Goal: Task Accomplishment & Management: Manage account settings

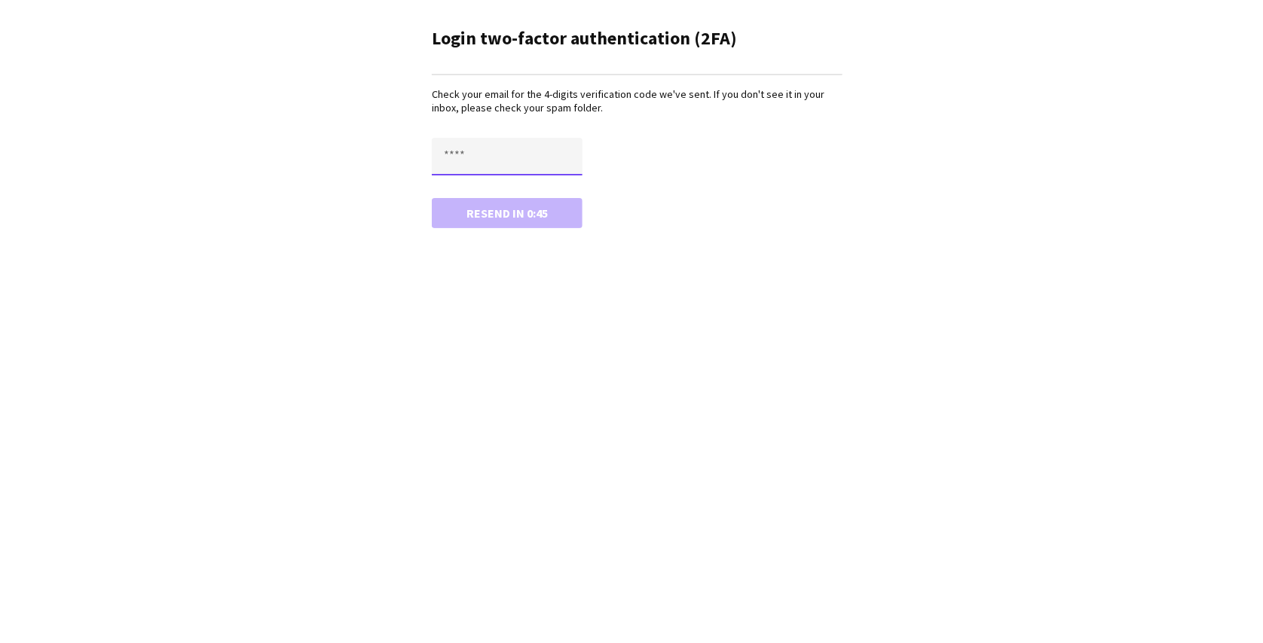
click at [456, 145] on input "text" at bounding box center [507, 157] width 151 height 38
paste input "****"
type input "****"
click at [432, 198] on button "Confirm" at bounding box center [507, 213] width 151 height 30
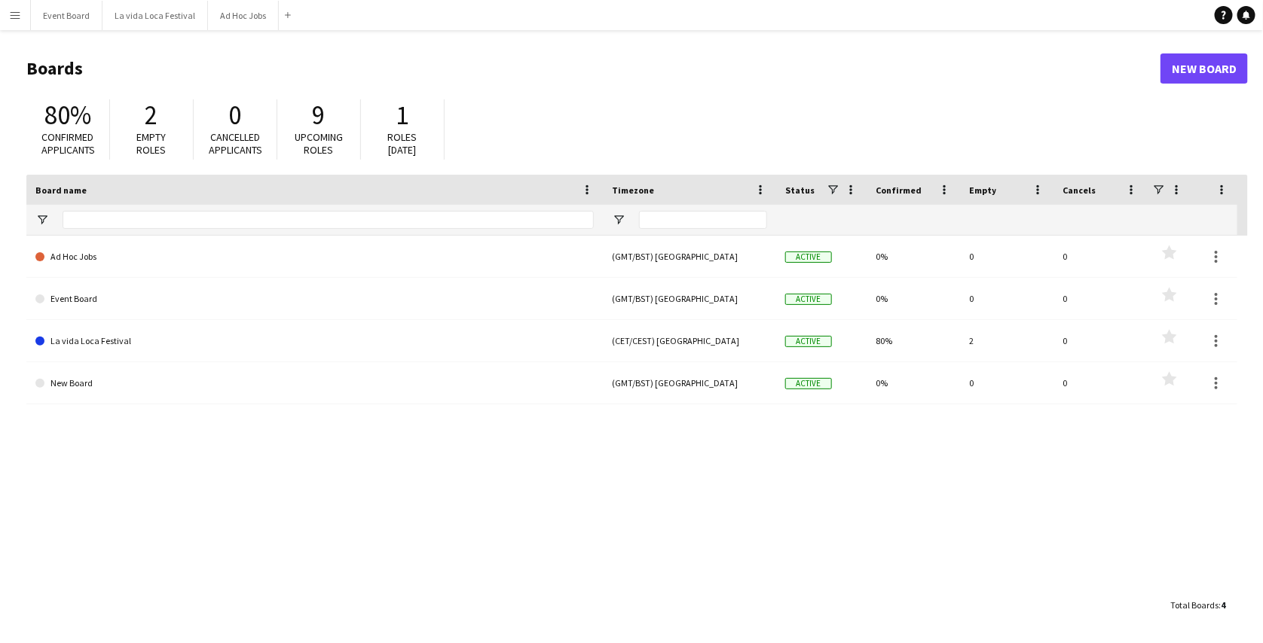
click at [13, 29] on button "Menu" at bounding box center [15, 15] width 30 height 30
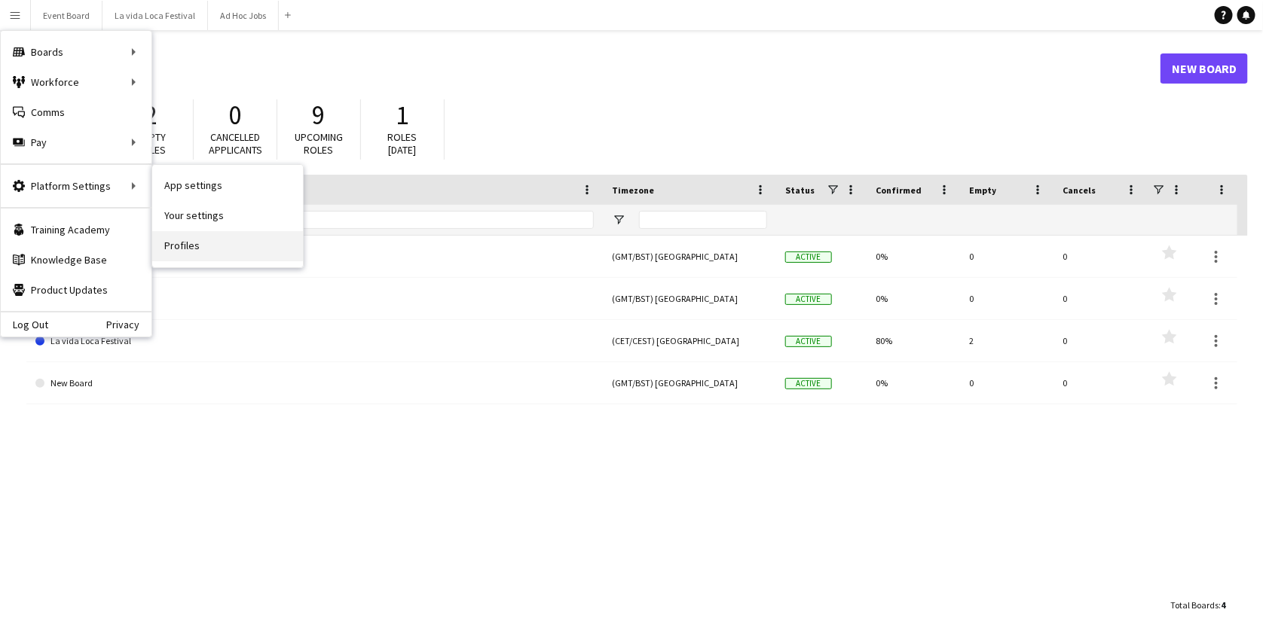
click at [179, 240] on link "Profiles" at bounding box center [227, 246] width 151 height 30
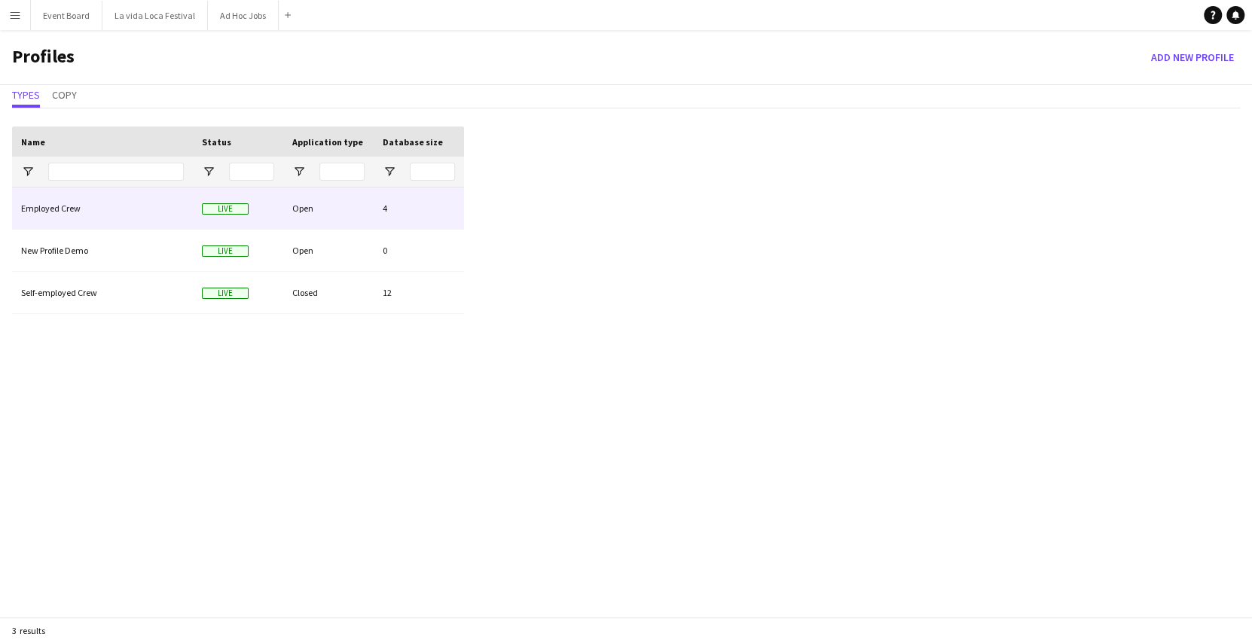
click at [148, 215] on div "Employed Crew" at bounding box center [102, 208] width 181 height 41
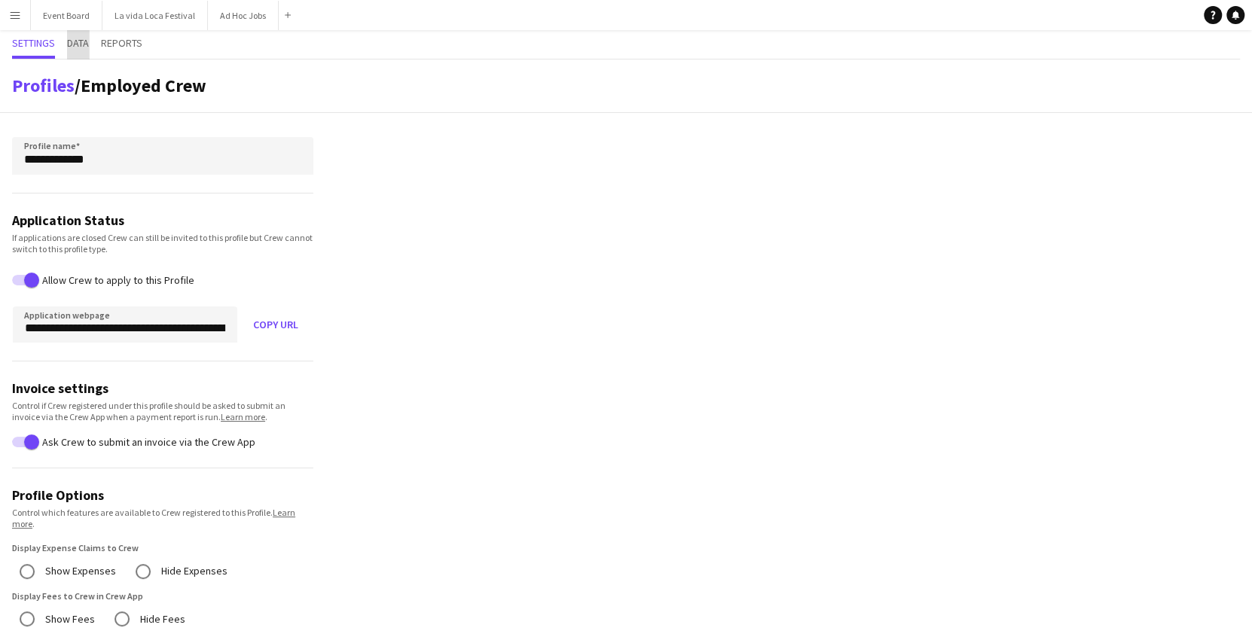
click at [85, 51] on span "Data" at bounding box center [78, 44] width 22 height 29
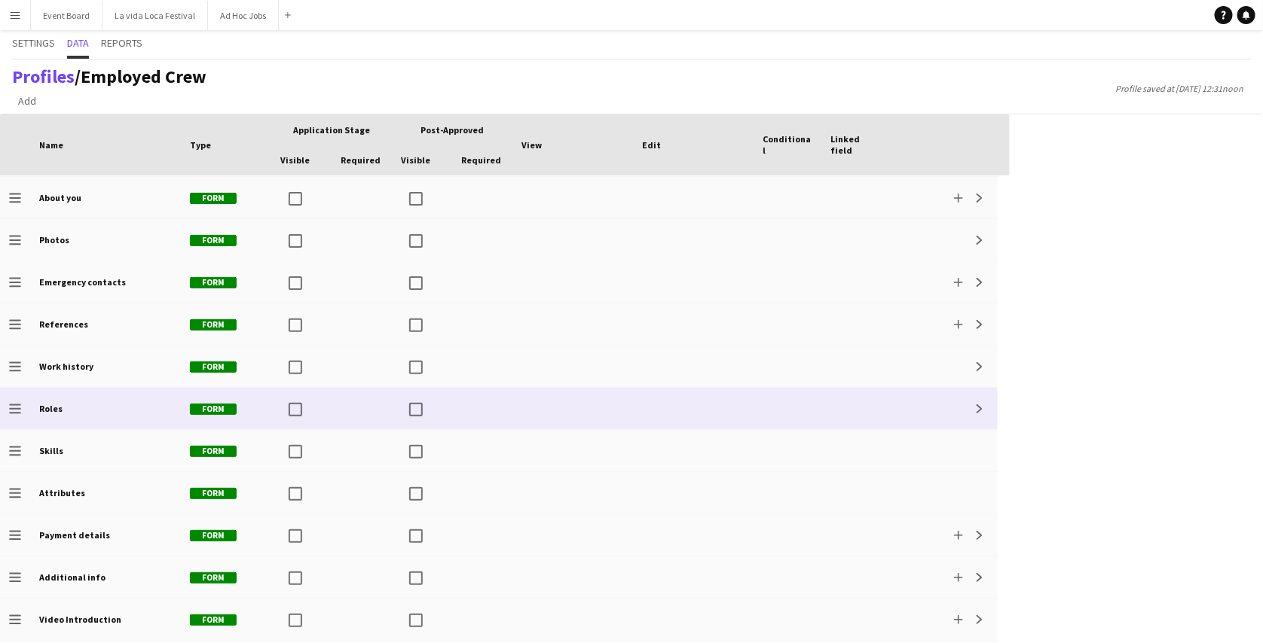
scroll to position [90, 0]
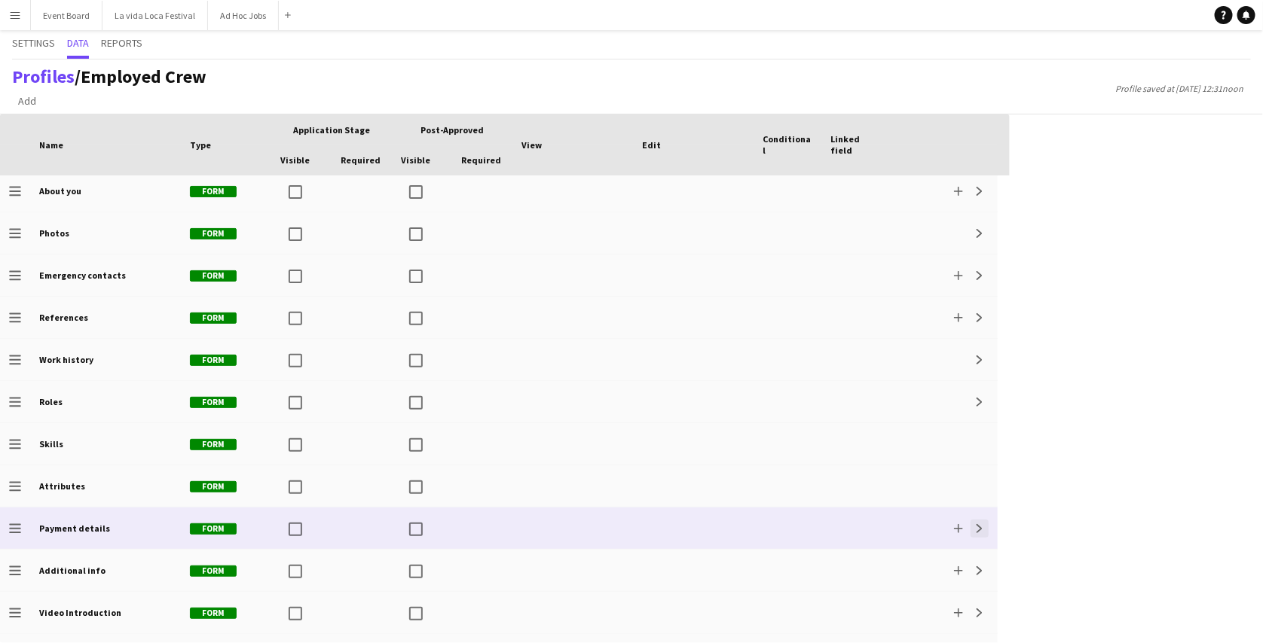
click at [977, 530] on app-icon "Expand" at bounding box center [979, 528] width 9 height 9
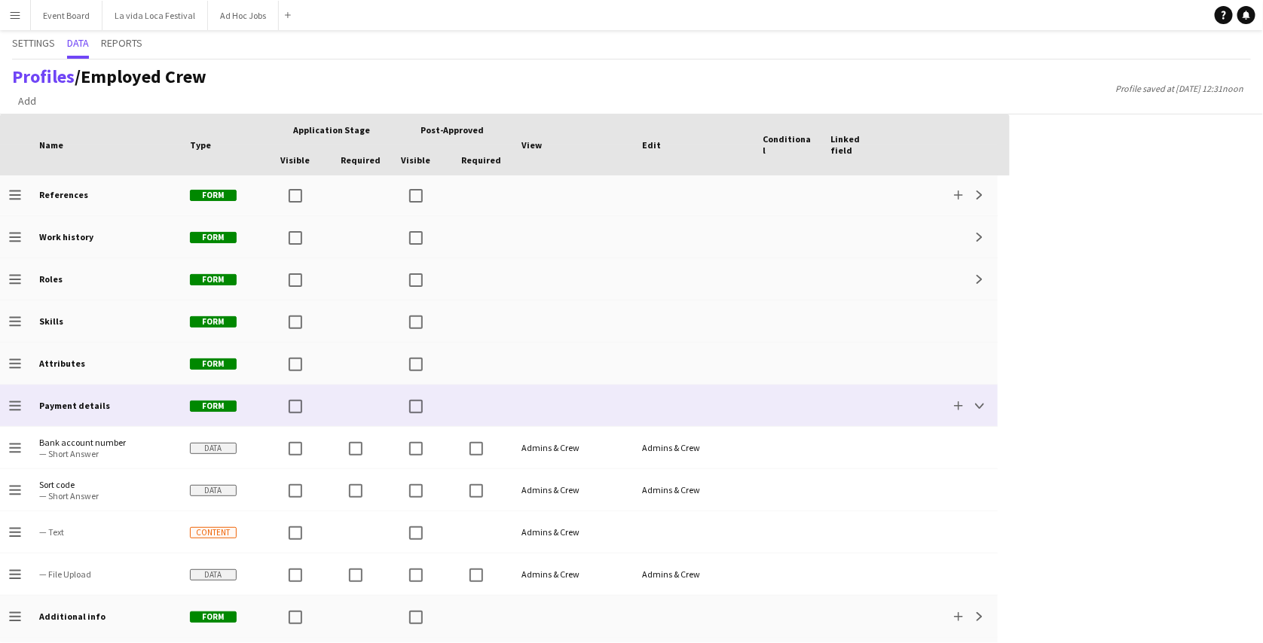
scroll to position [229, 0]
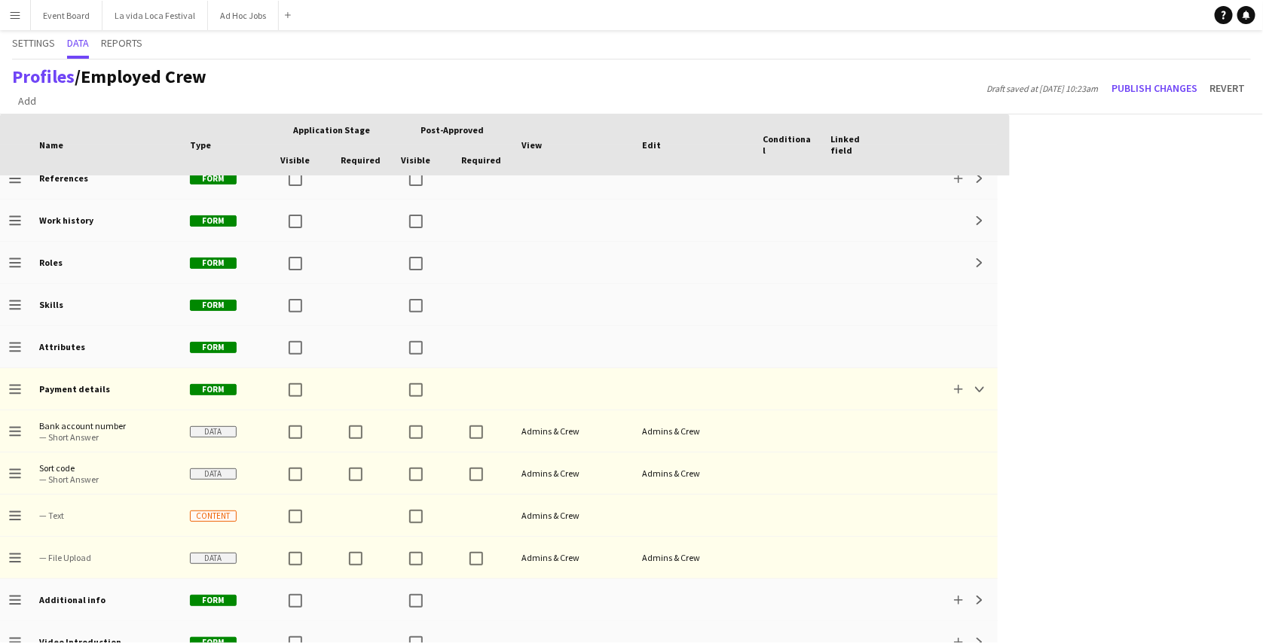
click at [26, 22] on button "Menu" at bounding box center [15, 15] width 30 height 30
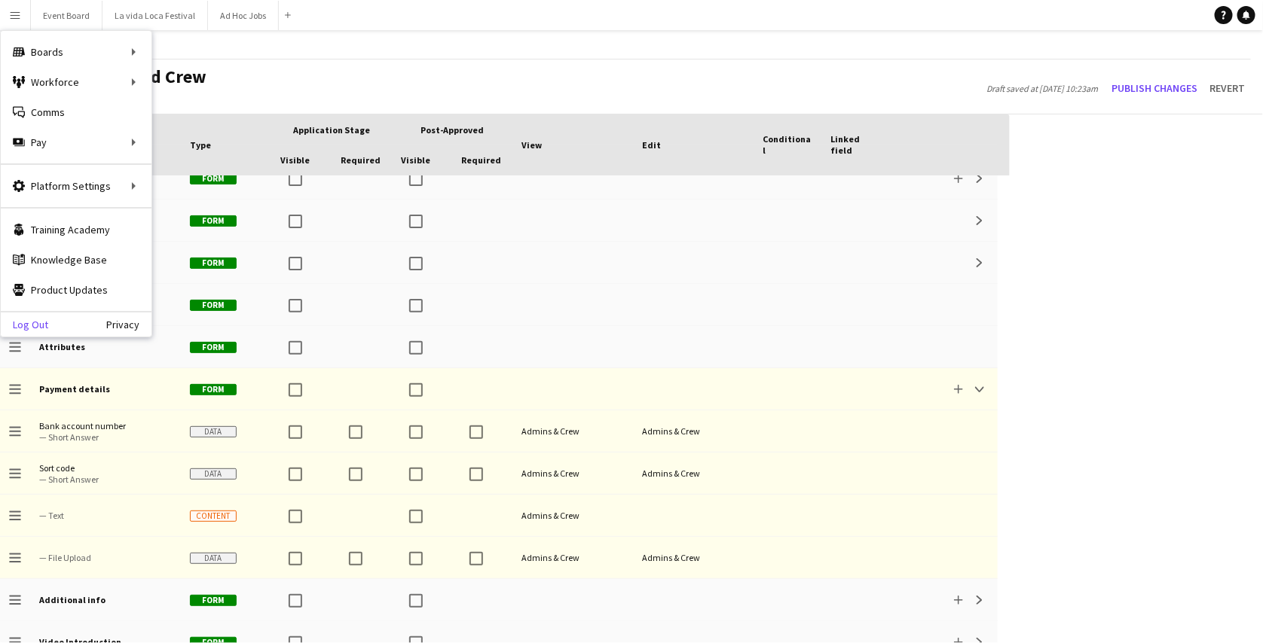
click at [29, 325] on link "Log Out" at bounding box center [24, 325] width 47 height 12
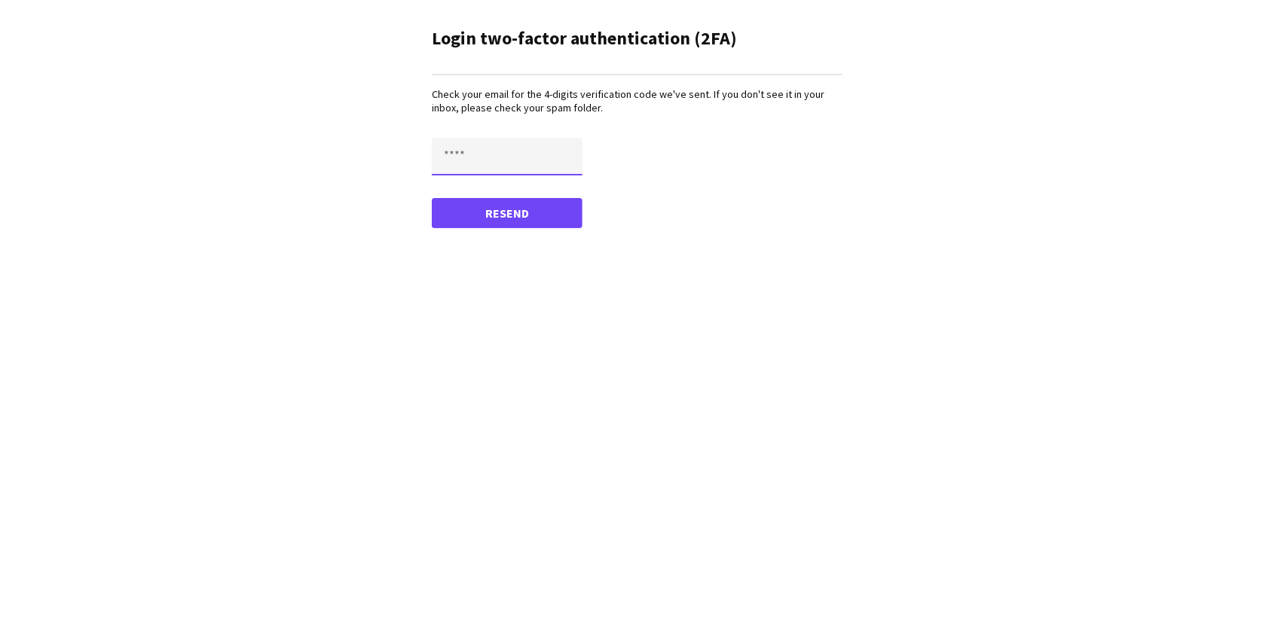
click at [471, 149] on input "text" at bounding box center [507, 157] width 151 height 38
paste input "****"
type input "****"
click at [474, 207] on button "Confirm" at bounding box center [507, 213] width 151 height 30
click at [447, 151] on input "text" at bounding box center [507, 157] width 151 height 38
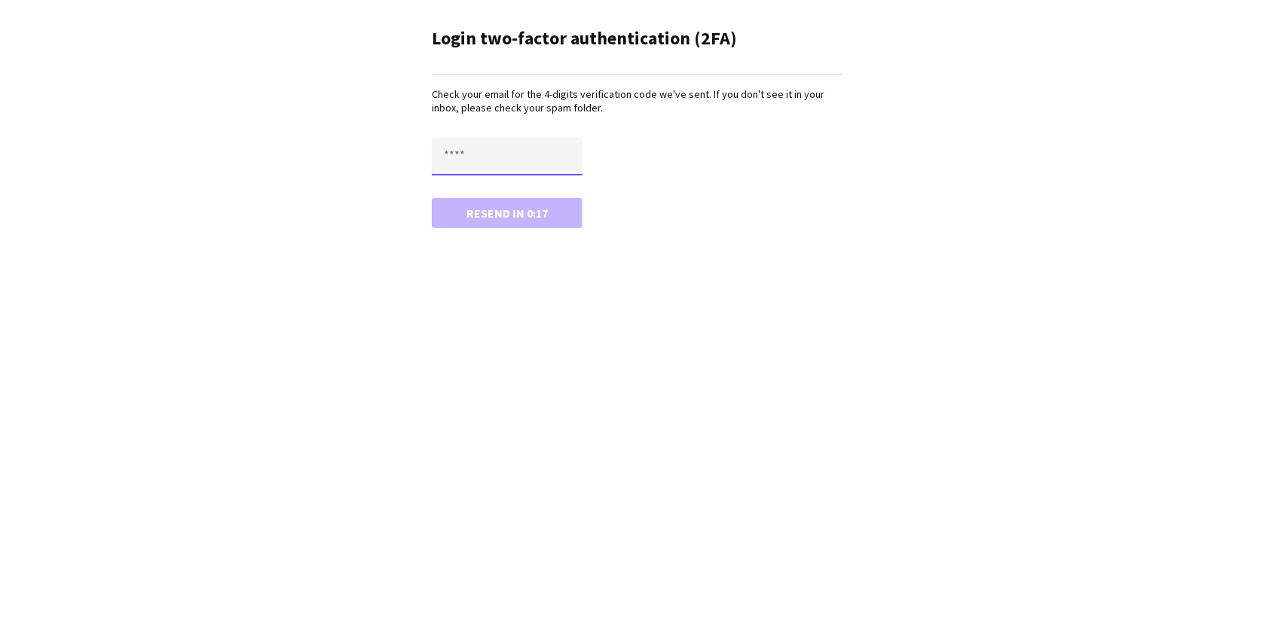
paste input "****"
type input "****"
click at [432, 198] on button "Confirm" at bounding box center [507, 213] width 151 height 30
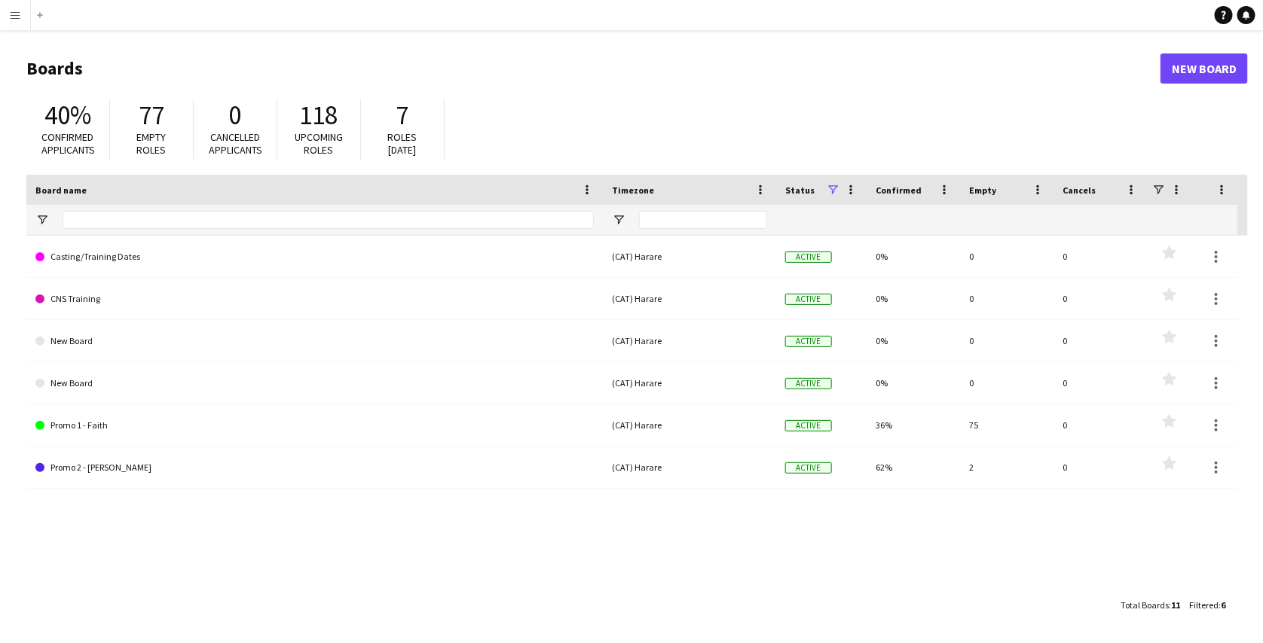
click at [16, 19] on app-icon "Menu" at bounding box center [15, 15] width 12 height 12
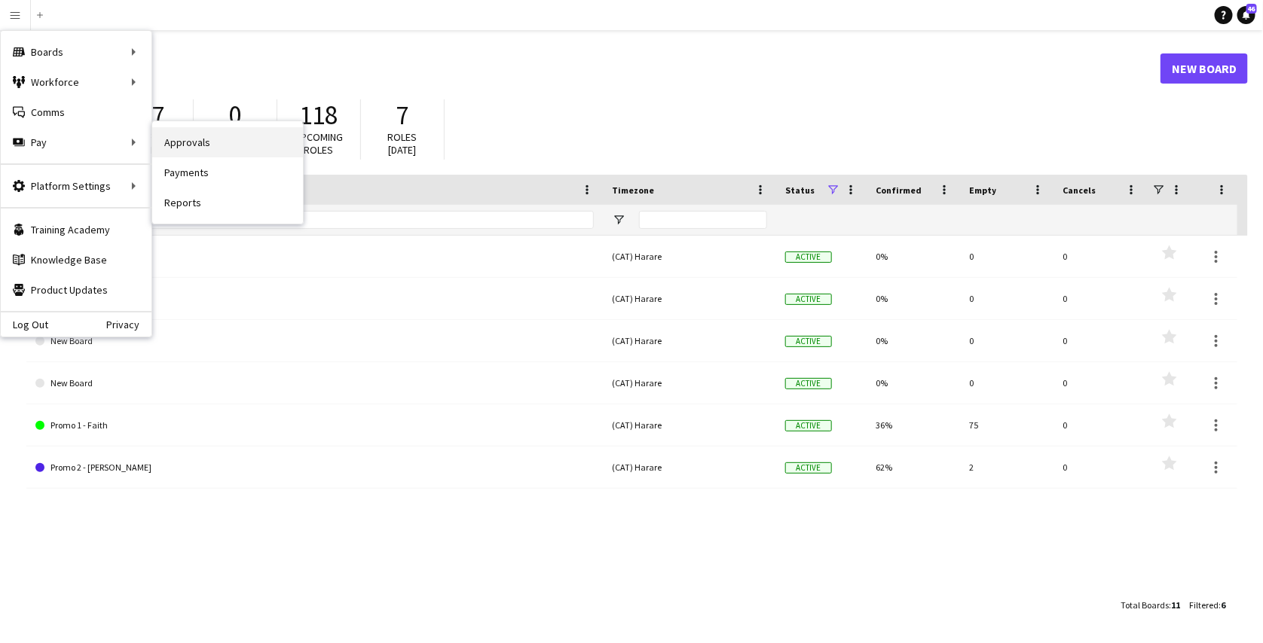
click at [176, 145] on link "Approvals" at bounding box center [227, 142] width 151 height 30
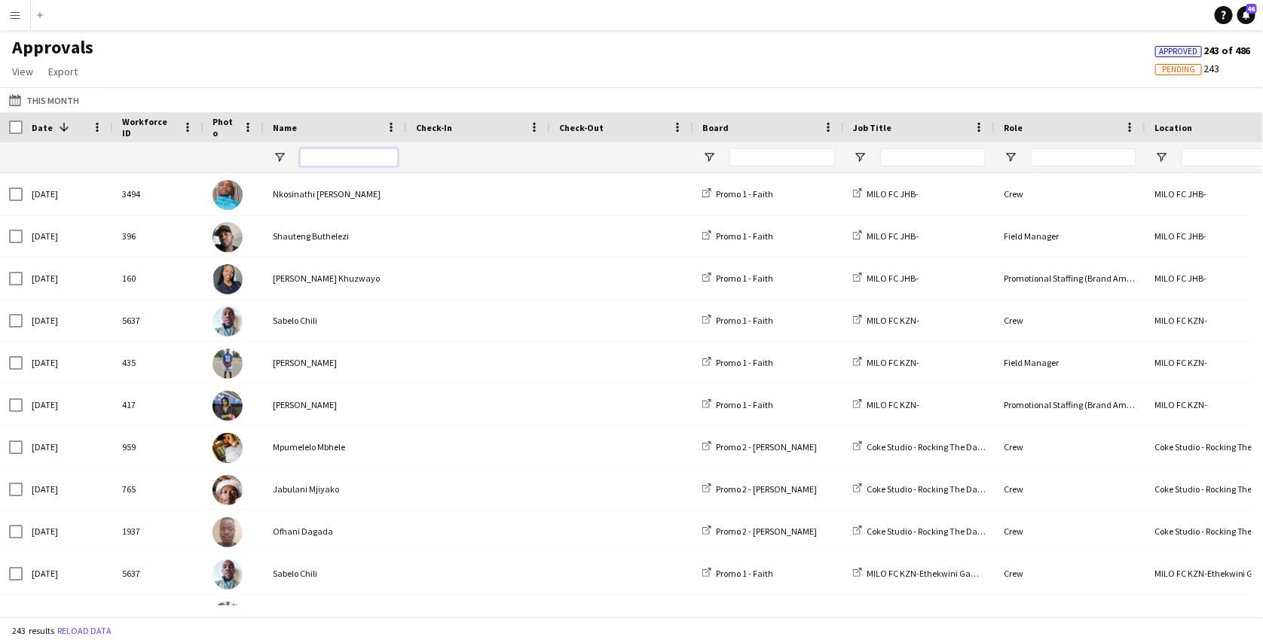
click at [330, 164] on input "Name Filter Input" at bounding box center [349, 157] width 98 height 18
click at [49, 97] on button "This Month This Month" at bounding box center [44, 100] width 76 height 18
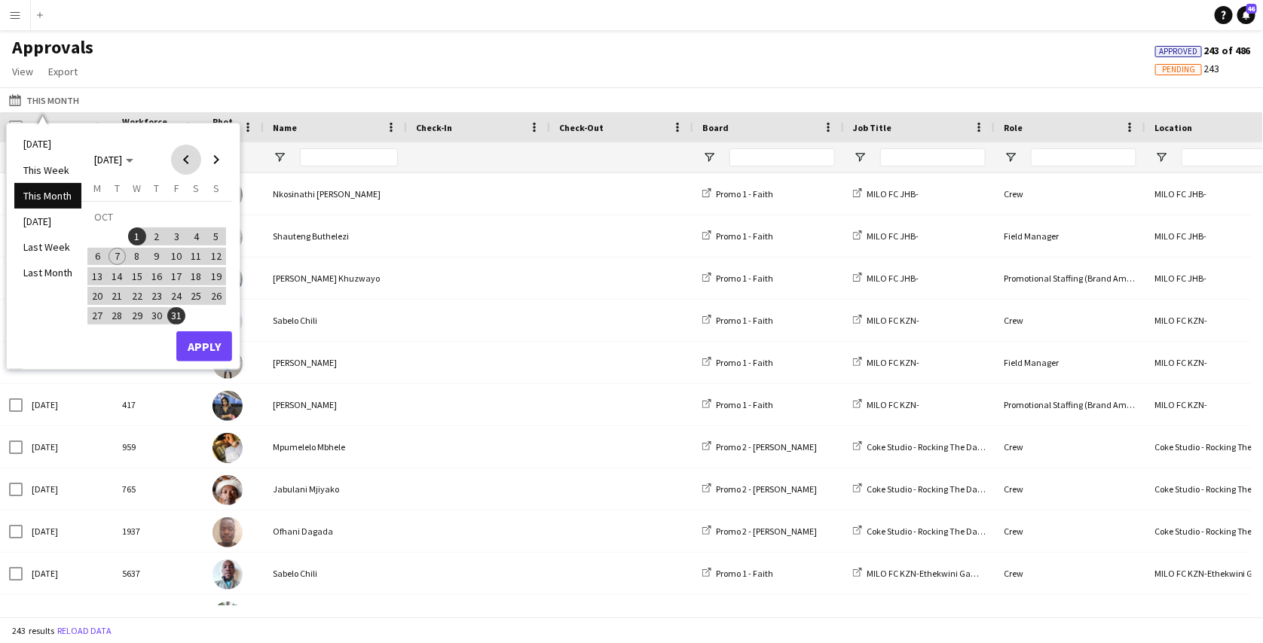
click at [179, 166] on span "Previous month" at bounding box center [186, 160] width 30 height 30
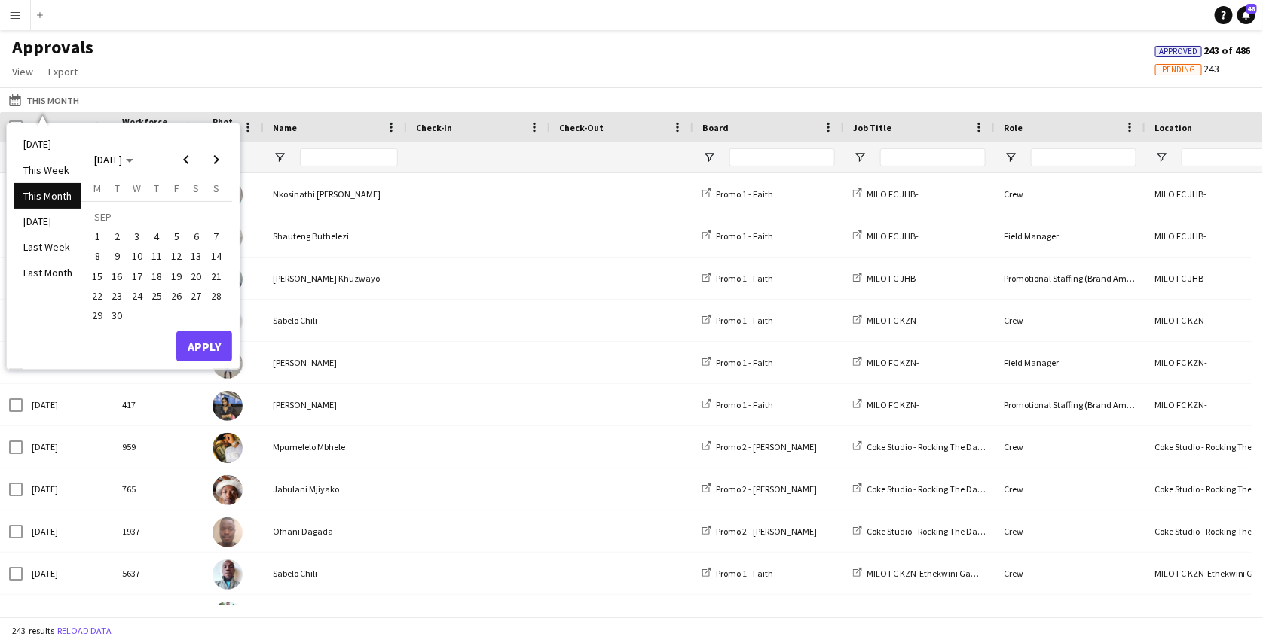
click at [195, 258] on span "13" at bounding box center [197, 257] width 18 height 18
click at [207, 343] on button "Apply" at bounding box center [204, 346] width 56 height 30
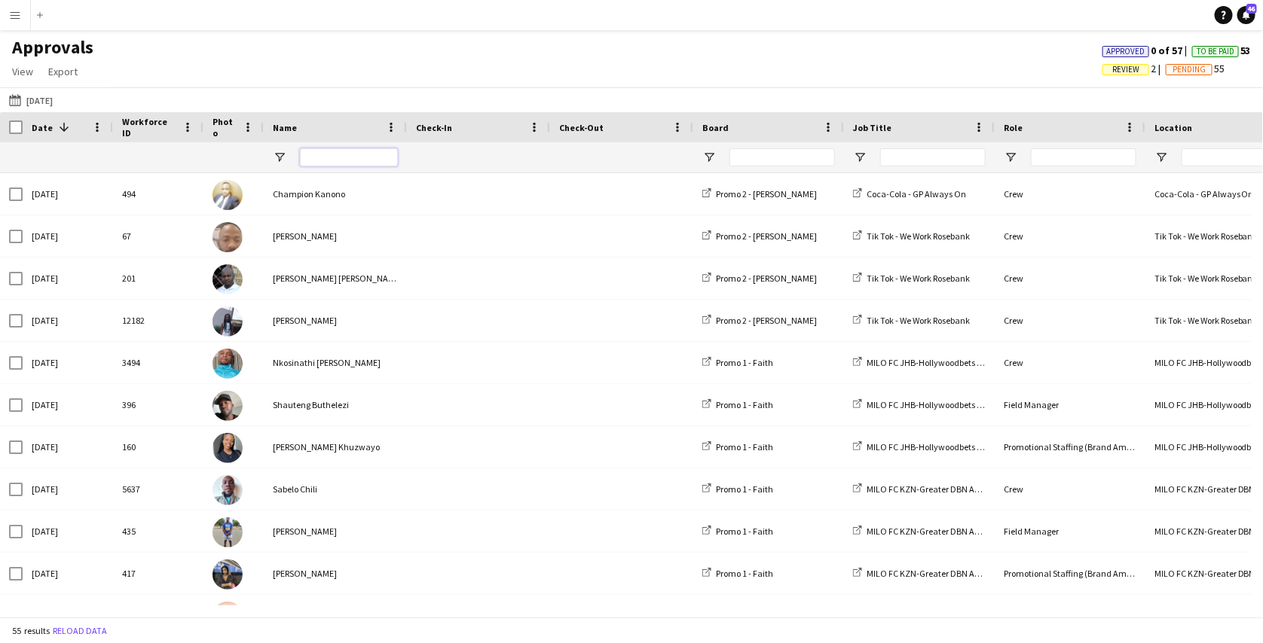
click at [362, 154] on input "Name Filter Input" at bounding box center [349, 157] width 98 height 18
click at [1119, 69] on span "Review" at bounding box center [1125, 70] width 27 height 10
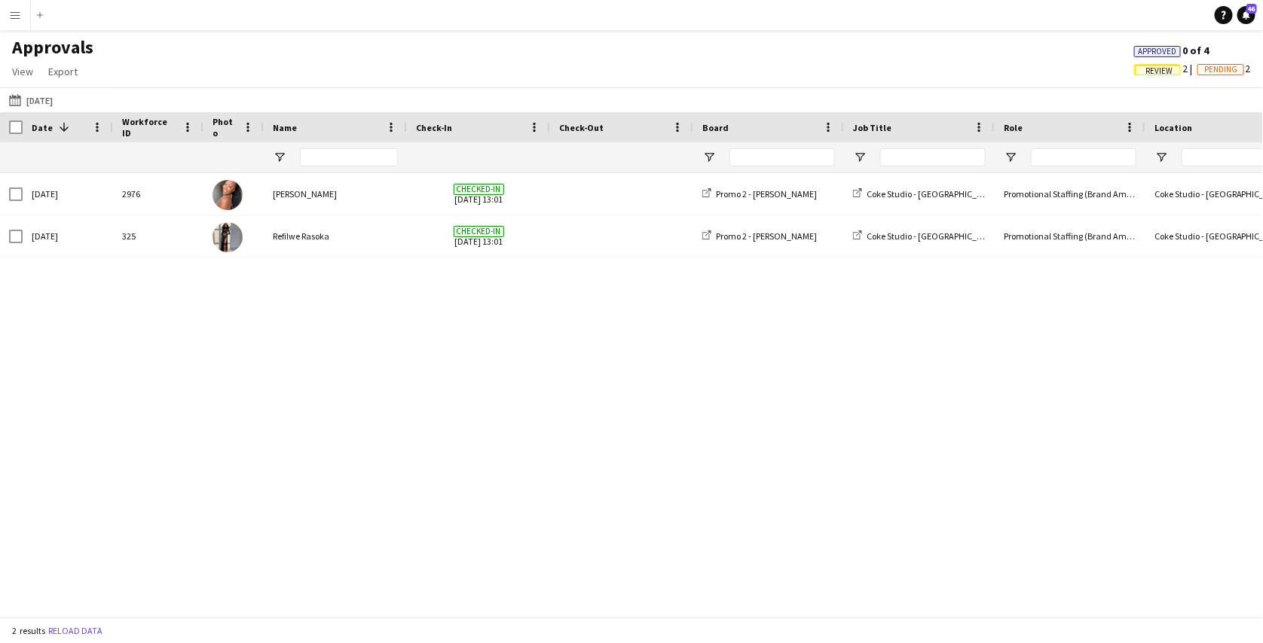
click at [10, 13] on app-icon "Menu" at bounding box center [15, 15] width 12 height 12
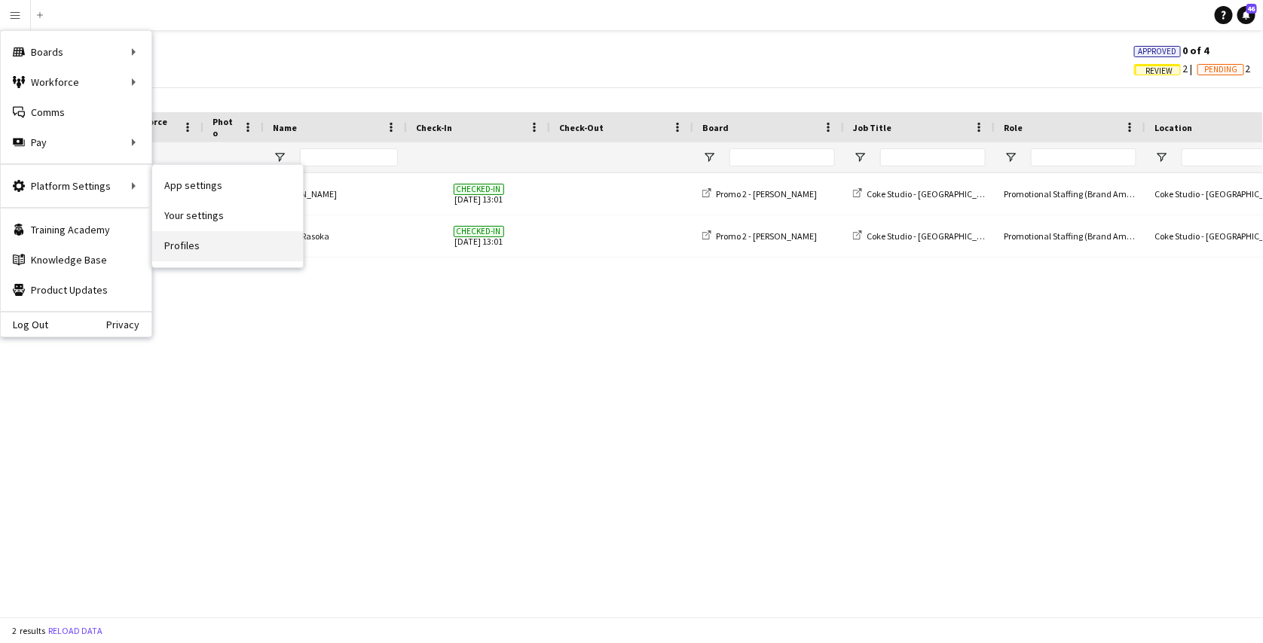
click at [185, 237] on link "Profiles" at bounding box center [227, 246] width 151 height 30
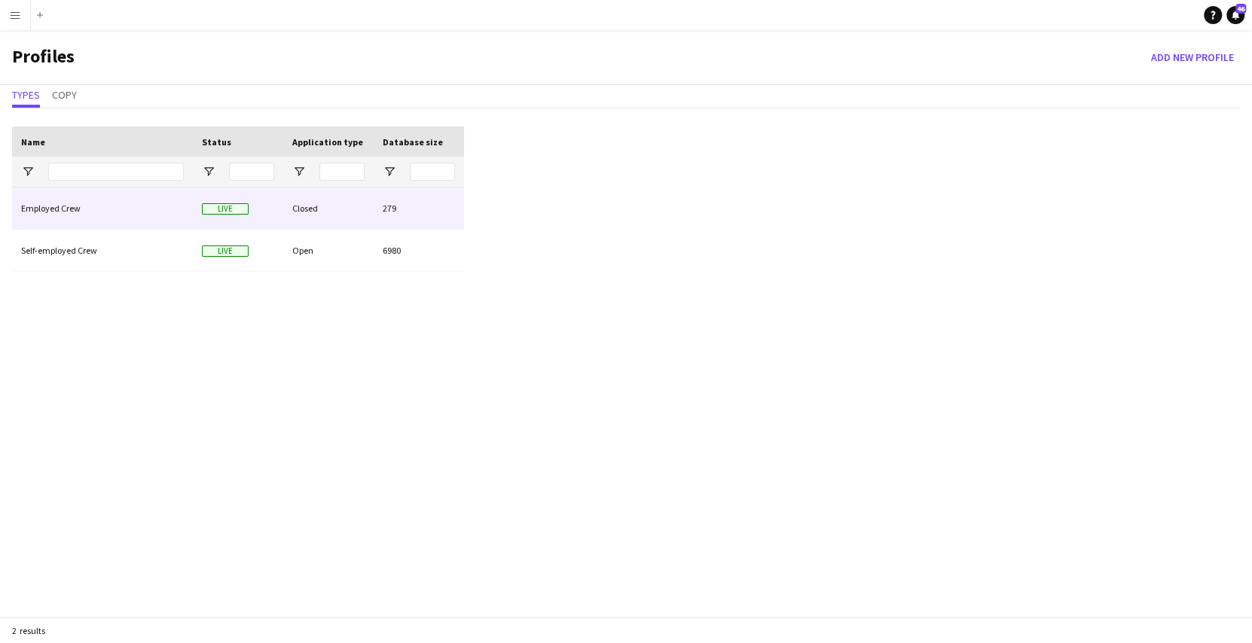
click at [105, 208] on div "Employed Crew" at bounding box center [102, 208] width 181 height 41
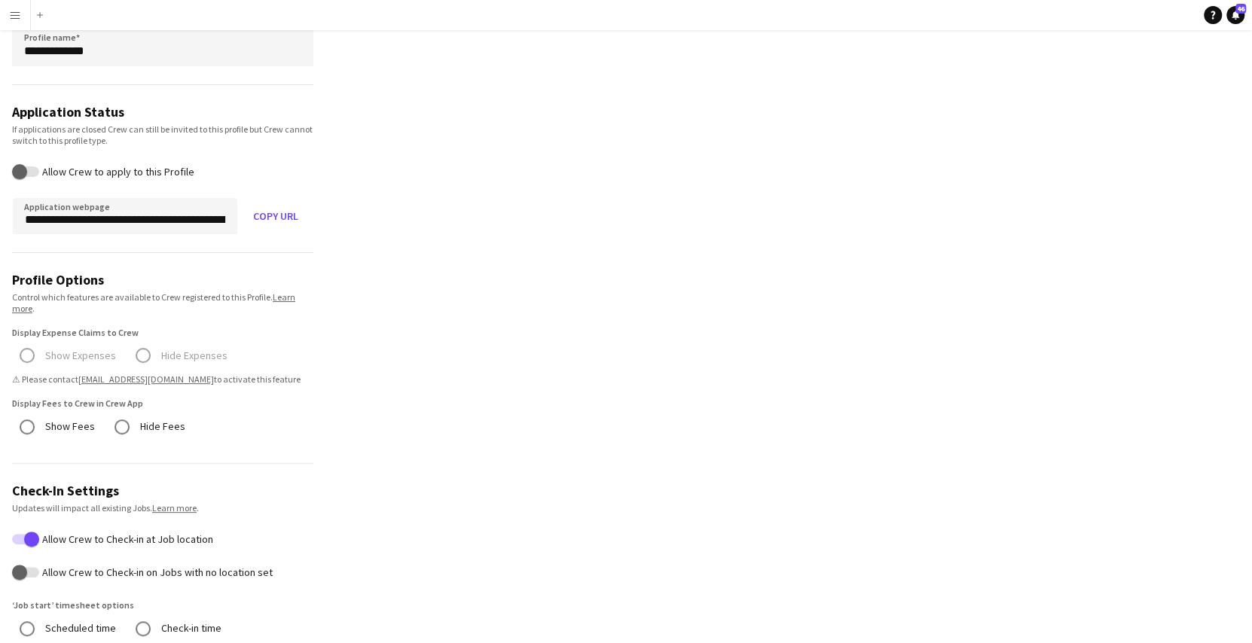
scroll to position [109, 0]
click at [18, 13] on app-icon "Menu" at bounding box center [15, 15] width 12 height 12
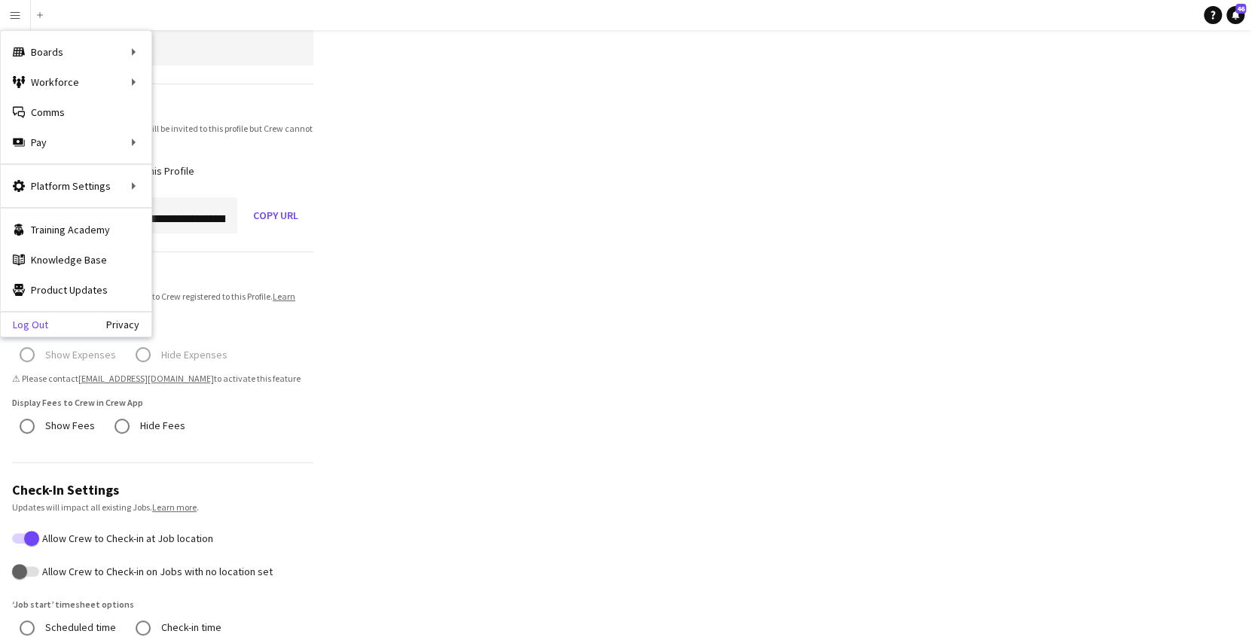
click at [39, 325] on link "Log Out" at bounding box center [24, 325] width 47 height 12
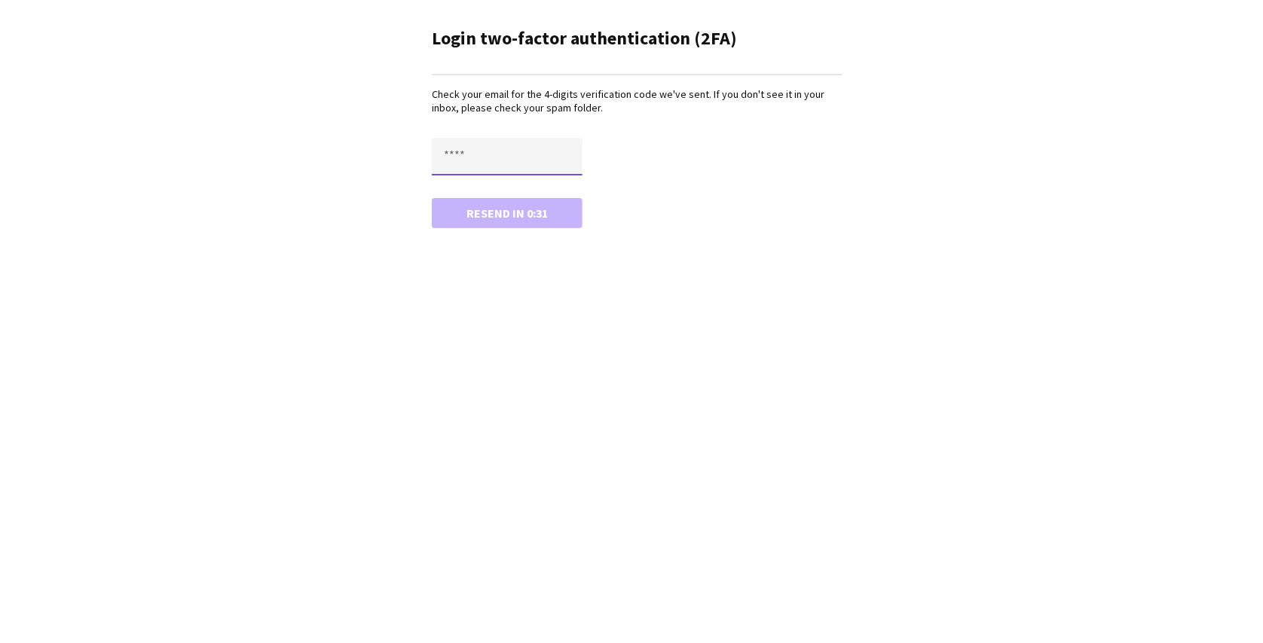
click at [475, 165] on input "text" at bounding box center [507, 157] width 151 height 38
paste input "****"
type input "****"
click at [432, 198] on button "Confirm" at bounding box center [507, 213] width 151 height 30
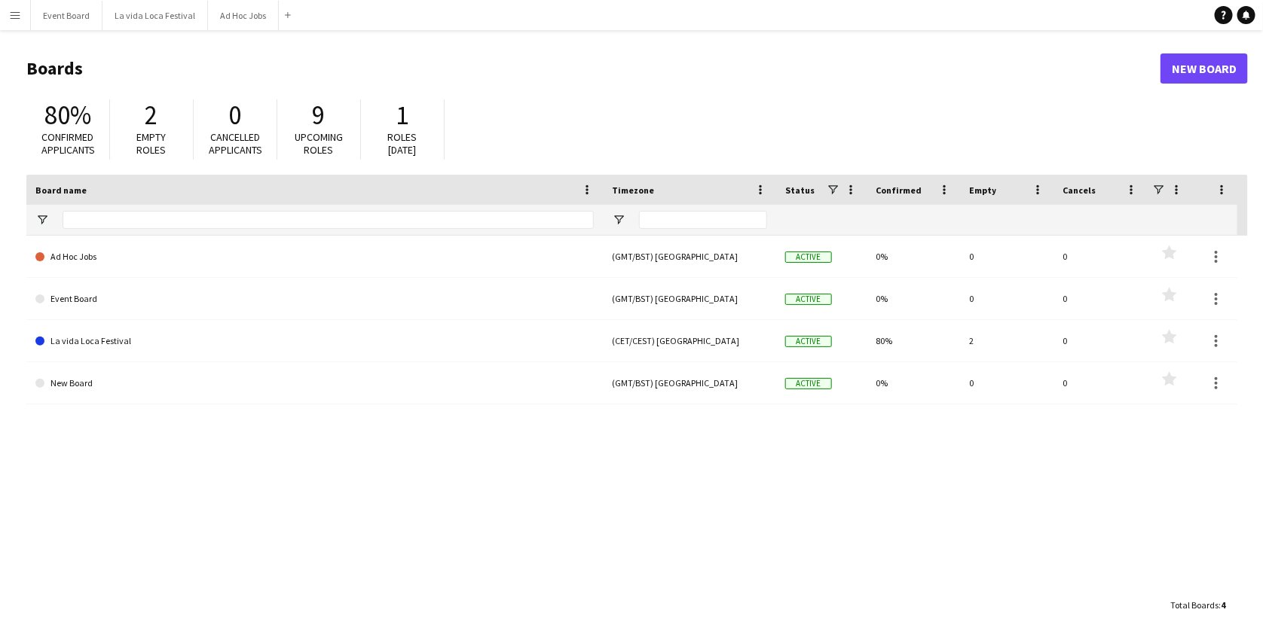
click at [14, 15] on app-icon "Menu" at bounding box center [15, 15] width 12 height 12
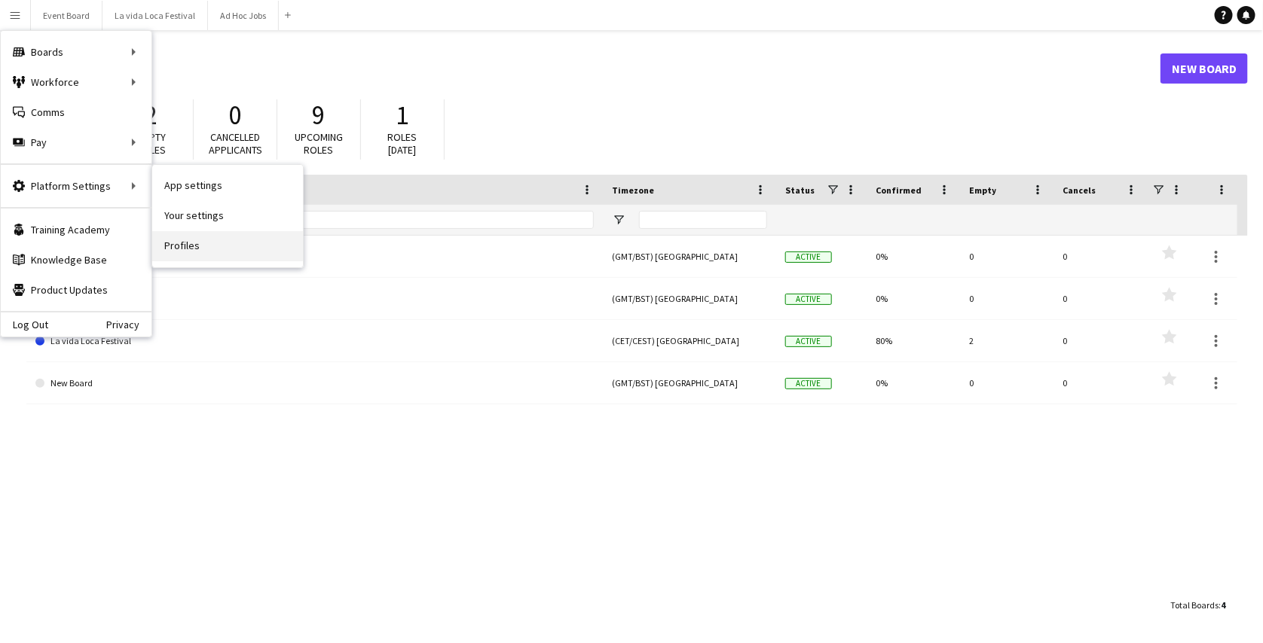
click at [187, 240] on link "Profiles" at bounding box center [227, 246] width 151 height 30
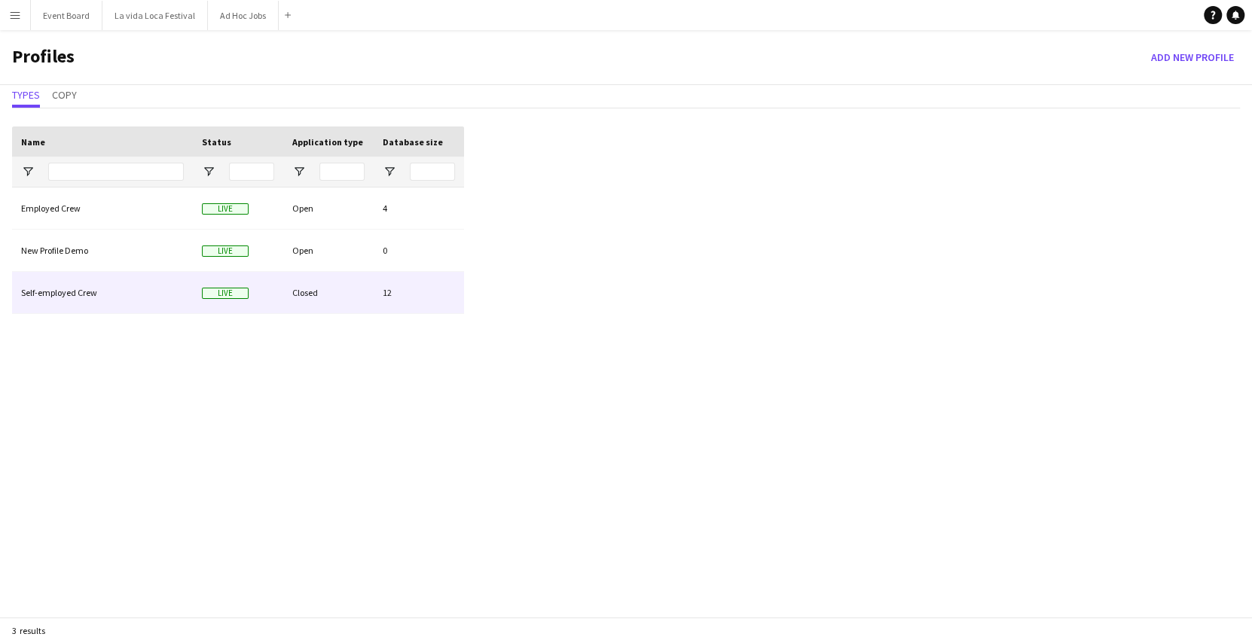
click at [139, 278] on div "Self-employed Crew" at bounding box center [102, 292] width 181 height 41
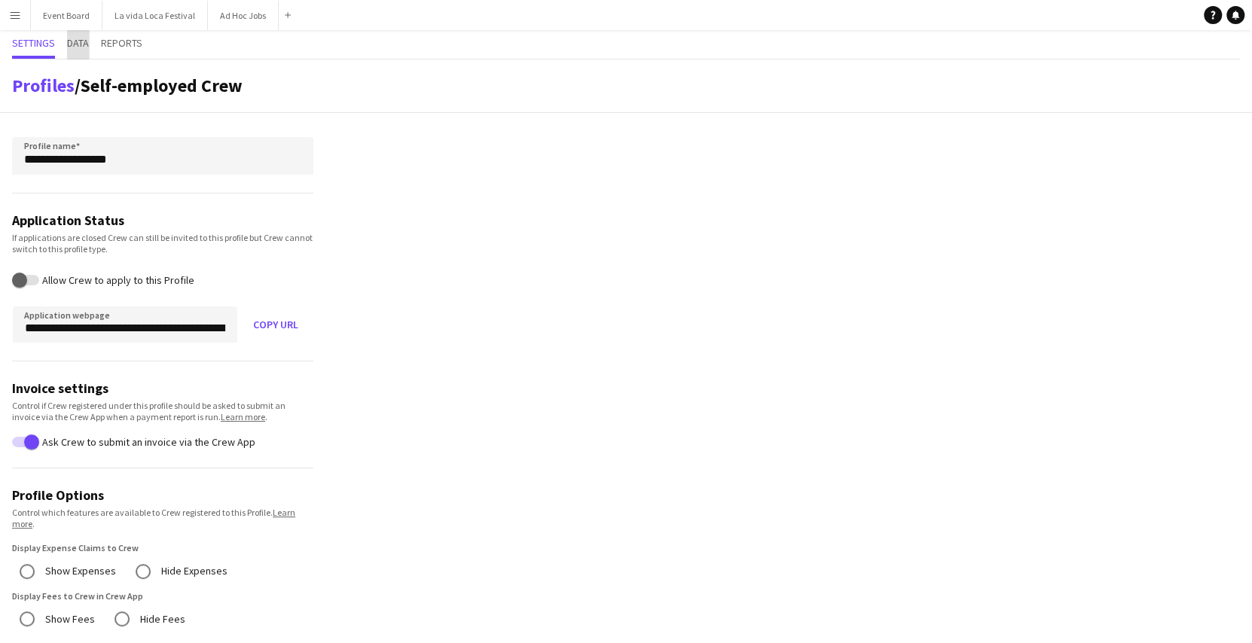
click at [78, 38] on span "Data" at bounding box center [78, 43] width 22 height 11
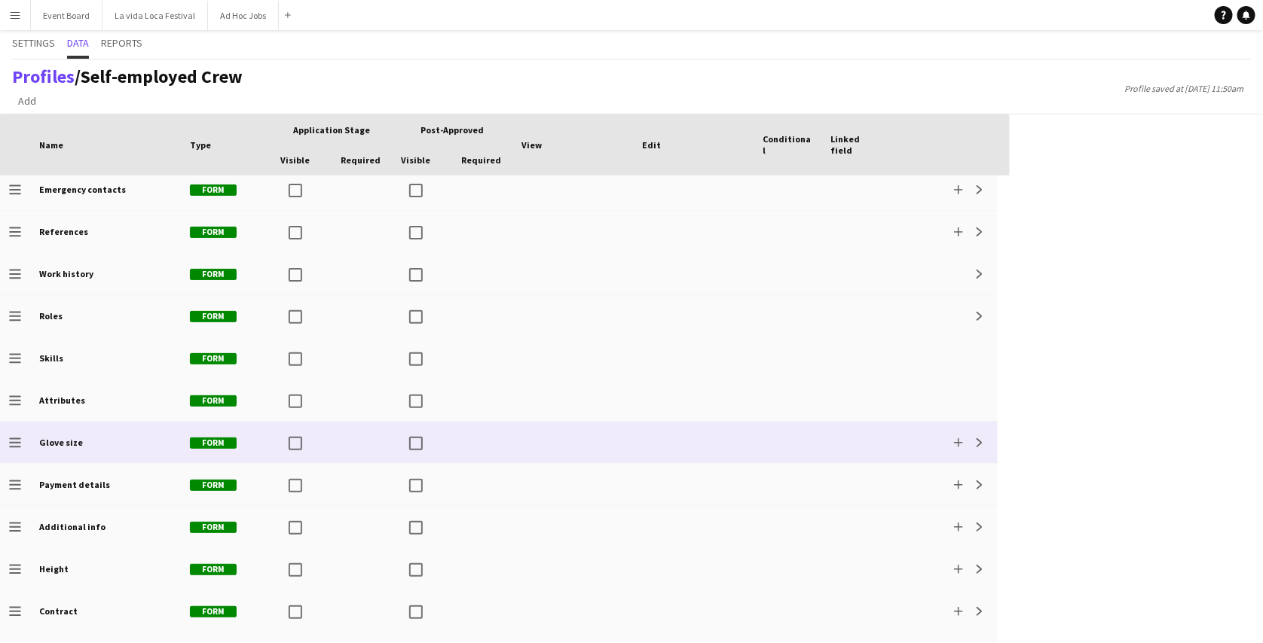
scroll to position [176, 0]
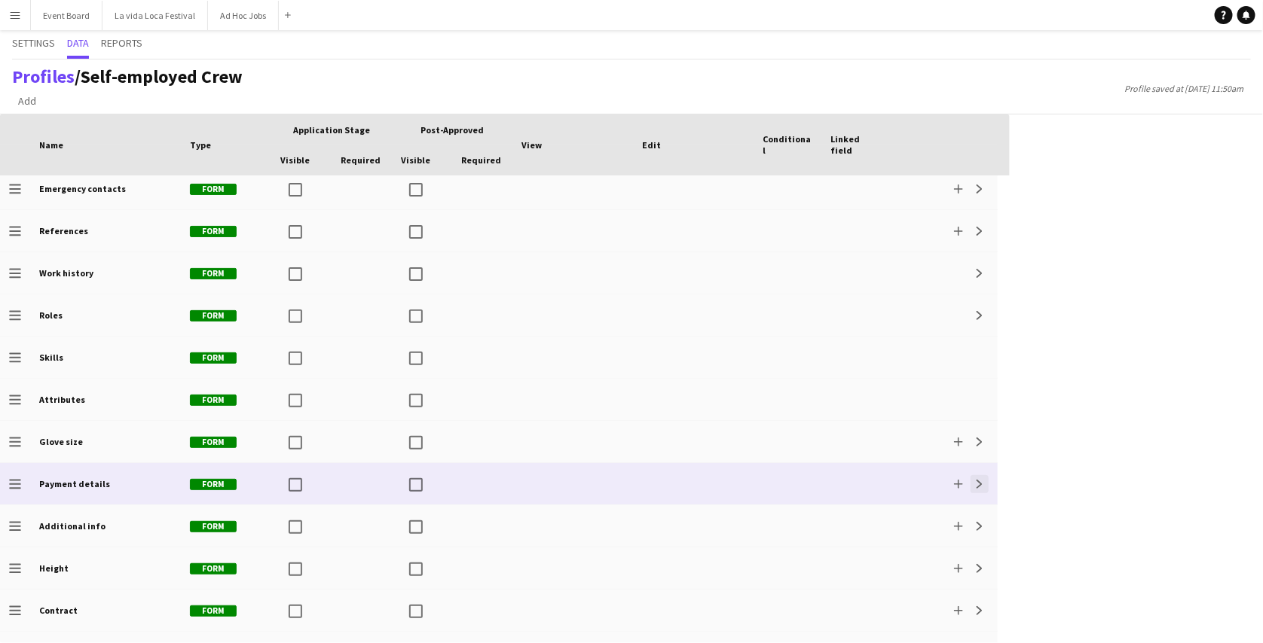
click at [977, 480] on app-icon "Expand" at bounding box center [979, 484] width 9 height 9
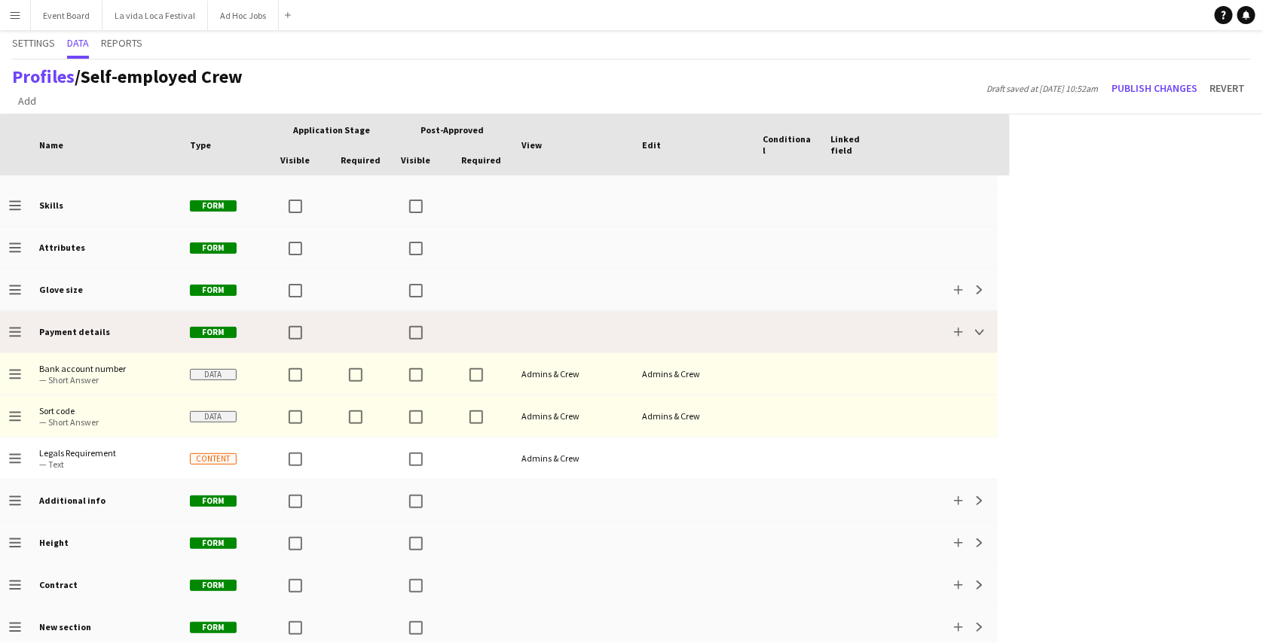
scroll to position [333, 0]
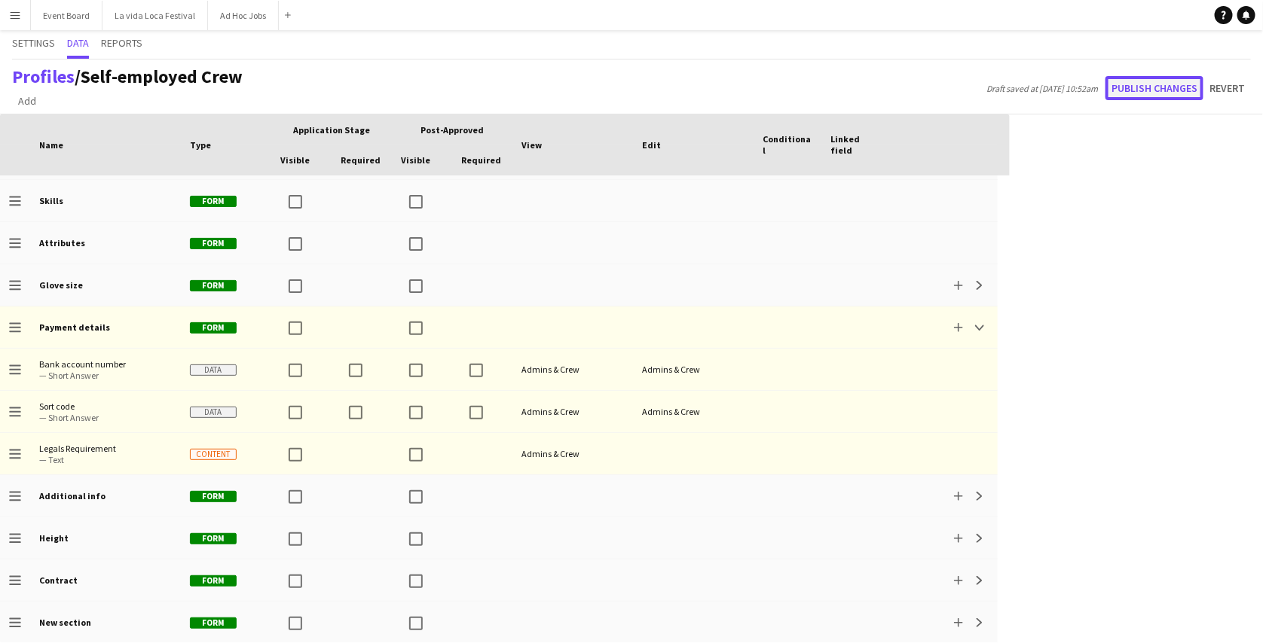
click at [1181, 84] on button "Publish changes" at bounding box center [1154, 88] width 98 height 24
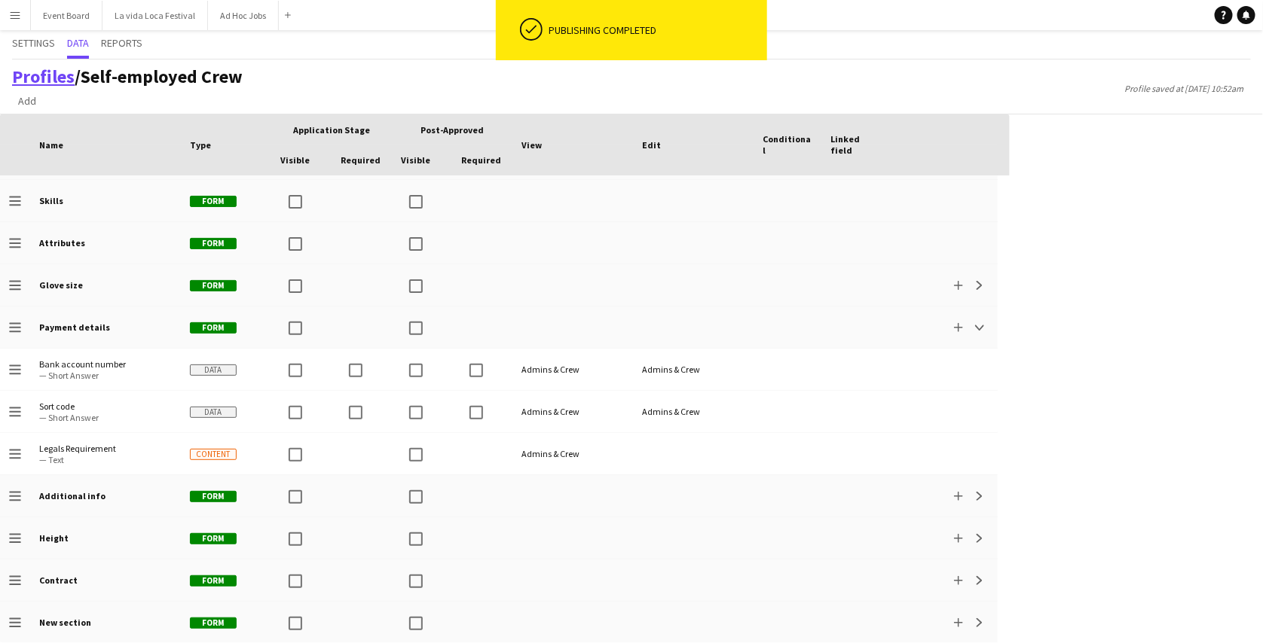
click at [62, 76] on link "Profiles" at bounding box center [43, 76] width 63 height 23
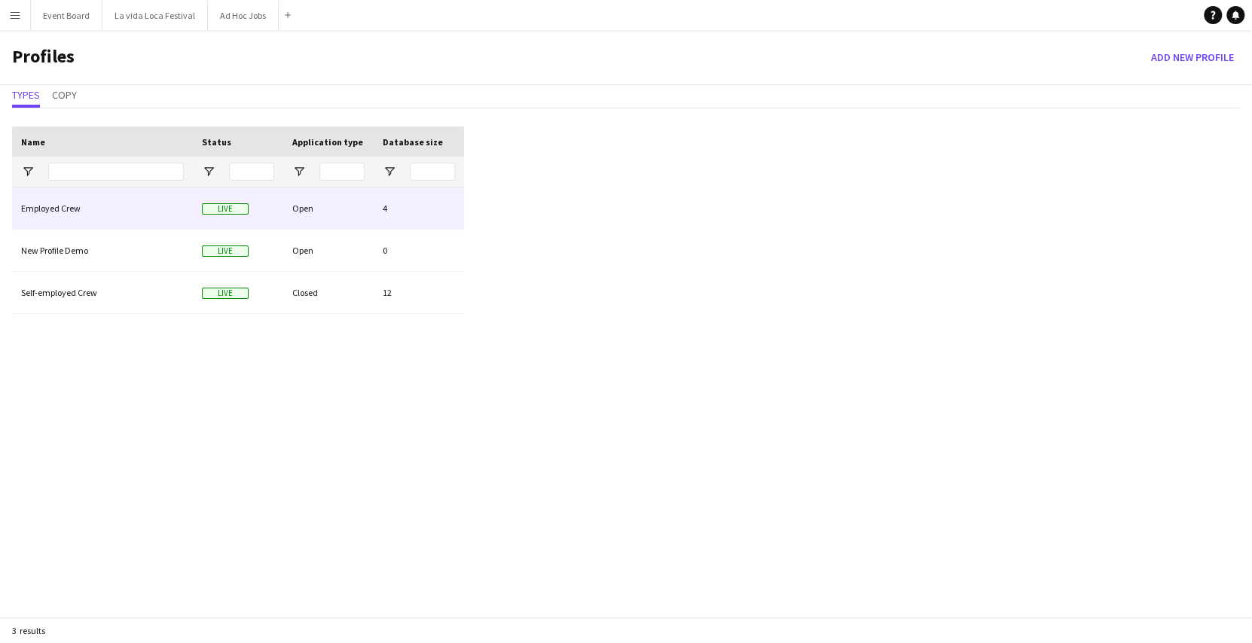
click at [151, 215] on div "Employed Crew" at bounding box center [102, 208] width 181 height 41
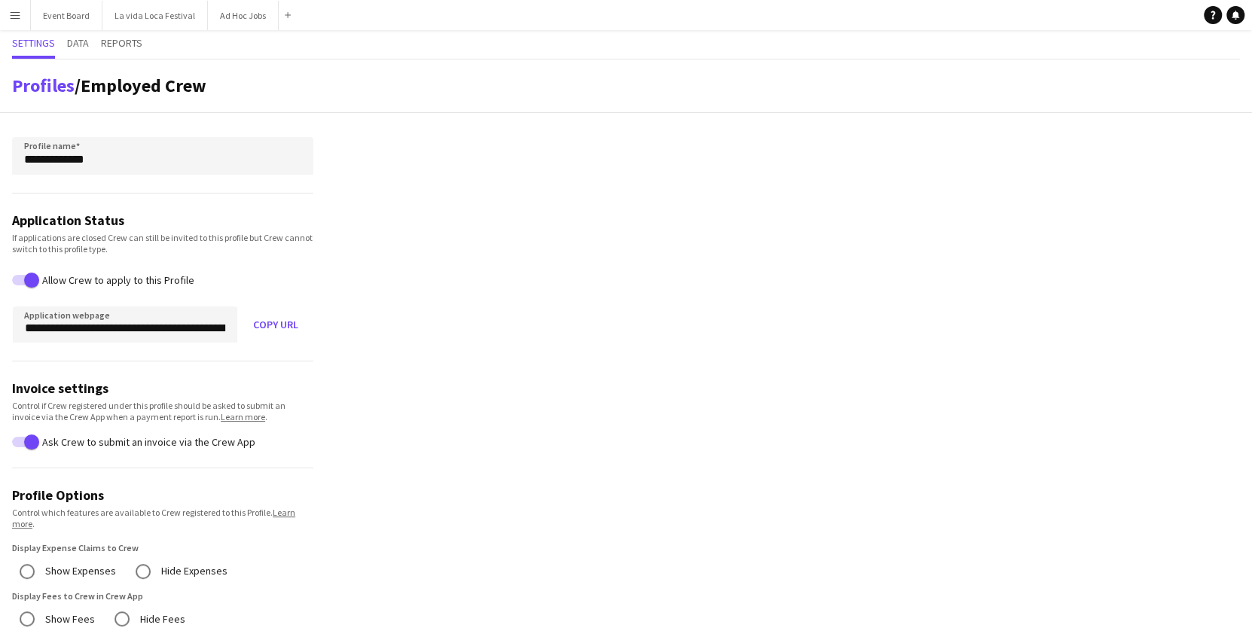
click at [92, 44] on div "Settings Data Reports" at bounding box center [626, 44] width 1228 height 29
click at [83, 42] on span "Data" at bounding box center [78, 43] width 22 height 11
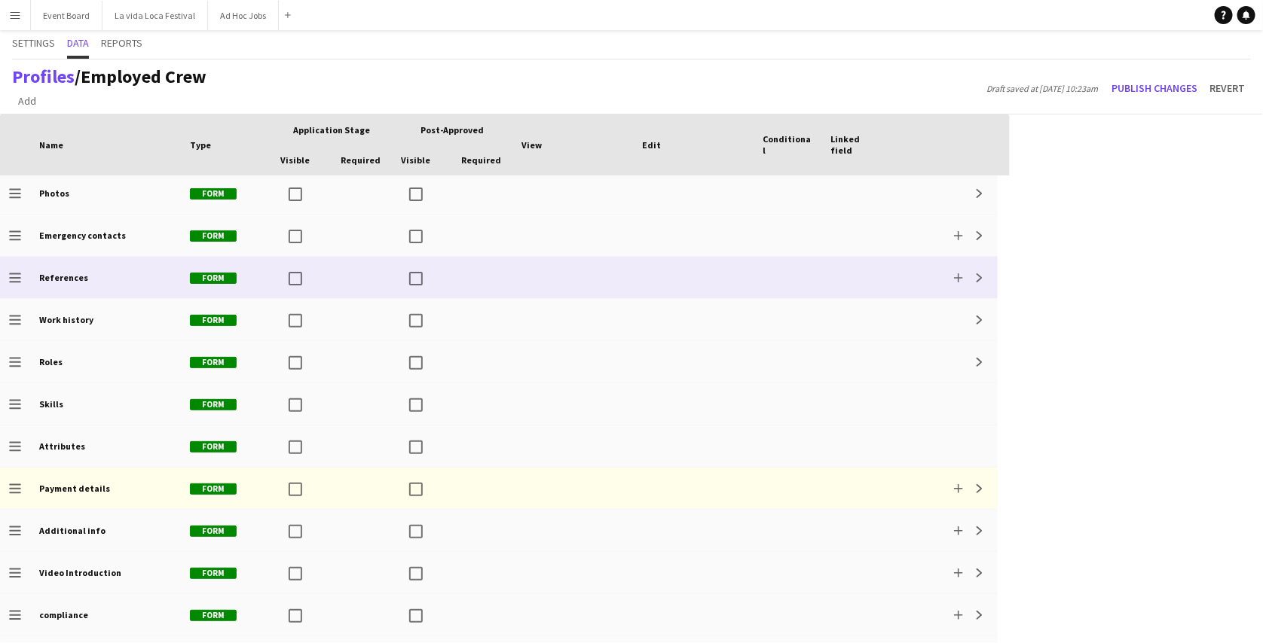
scroll to position [130, 0]
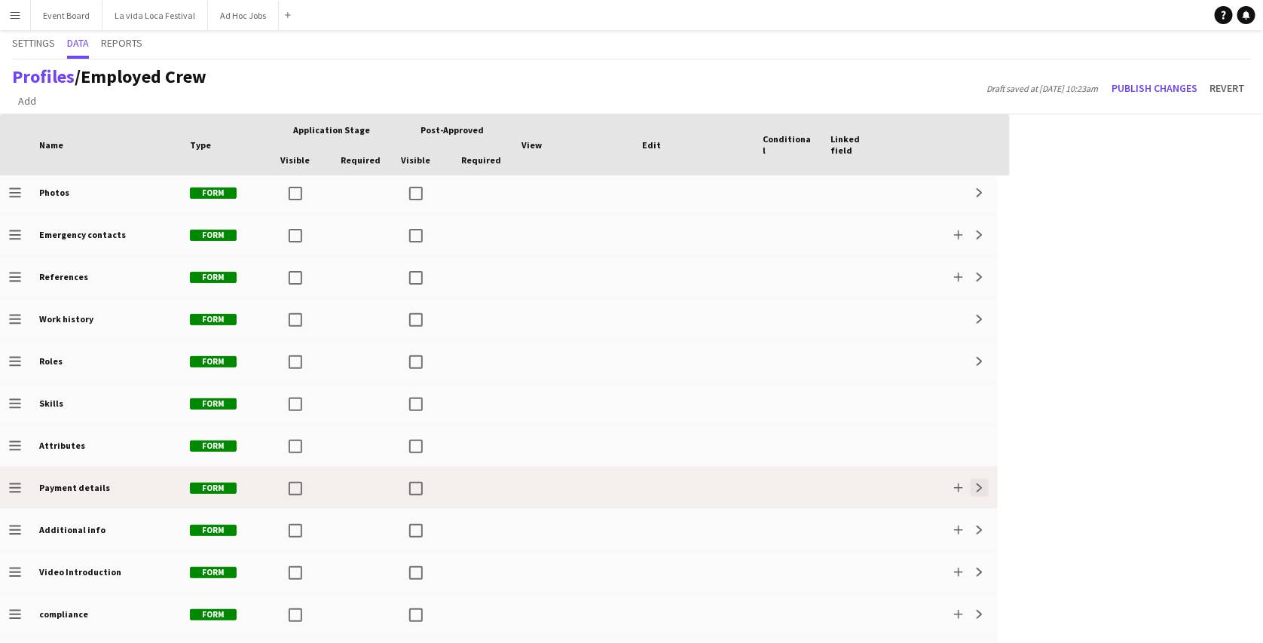
click at [982, 489] on app-icon "Expand" at bounding box center [979, 488] width 9 height 9
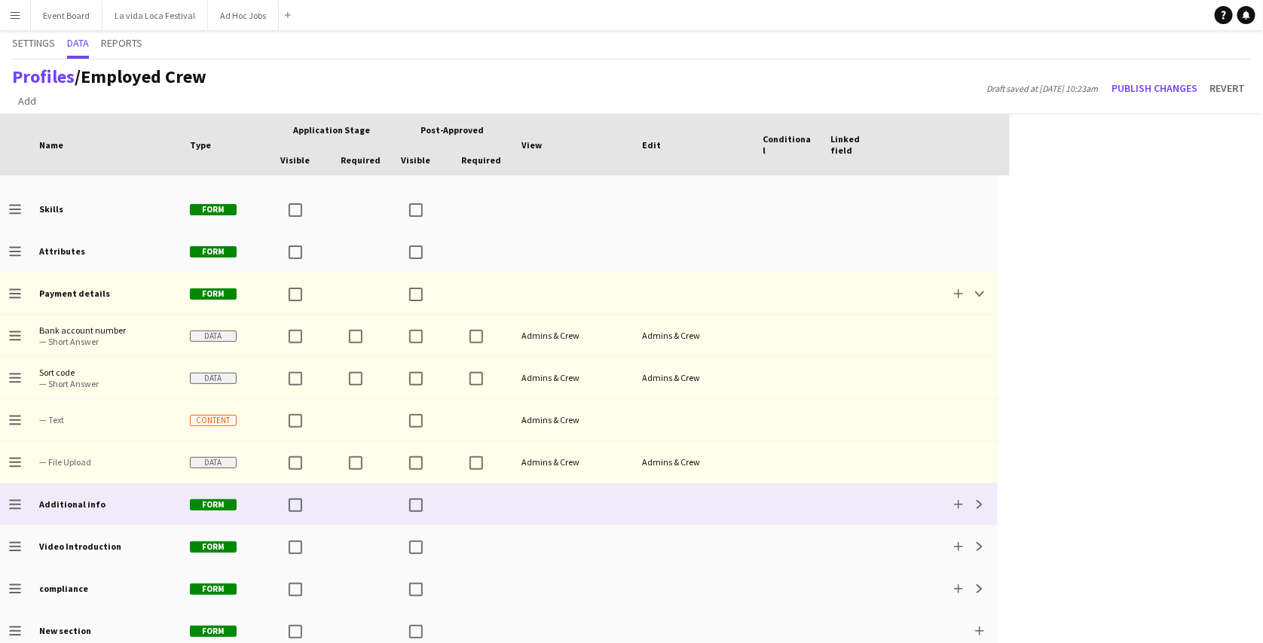
scroll to position [371, 0]
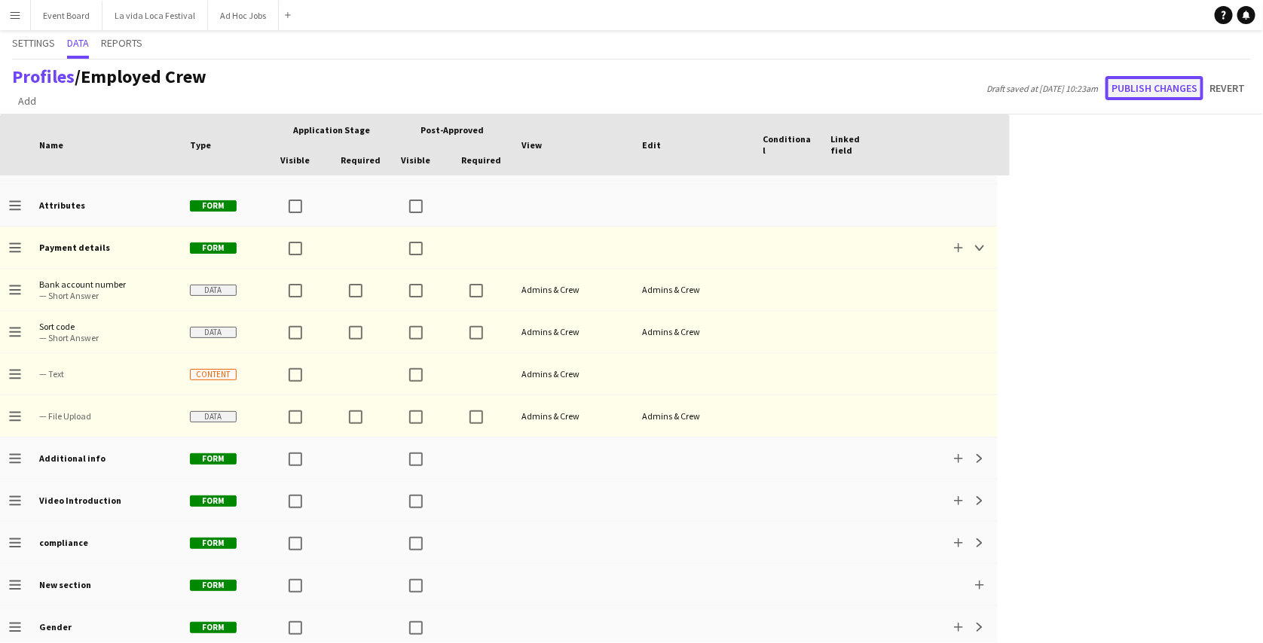
click at [1135, 97] on button "Publish changes" at bounding box center [1154, 88] width 98 height 24
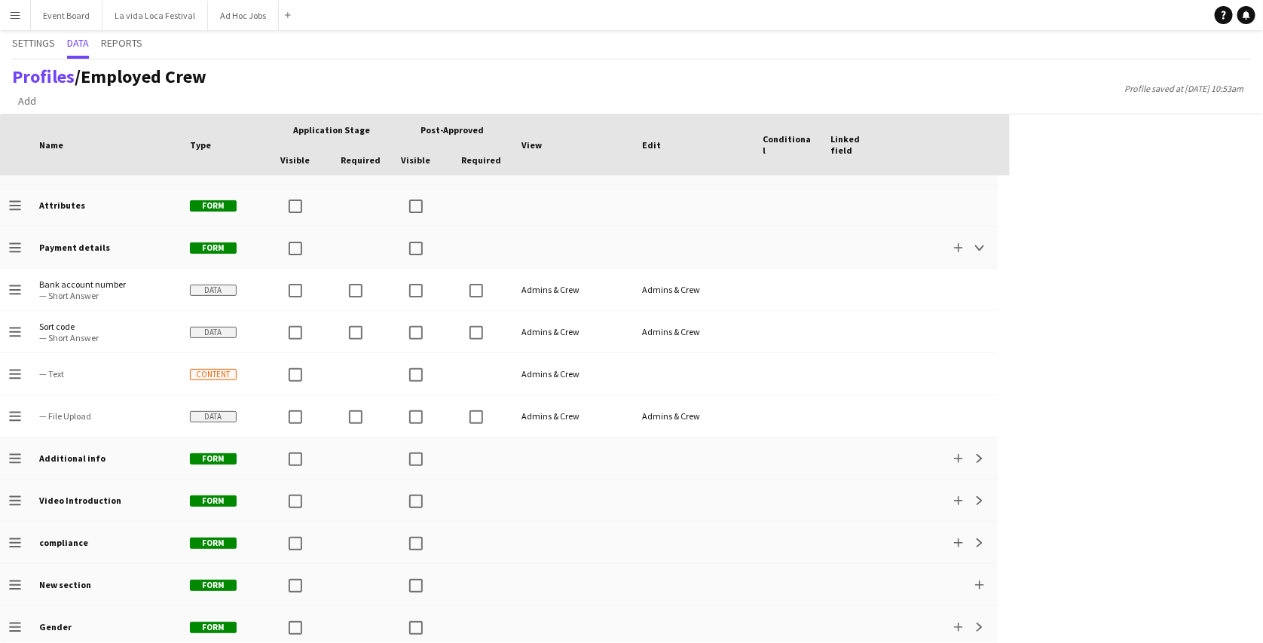
click at [18, 10] on app-icon "Menu" at bounding box center [15, 15] width 12 height 12
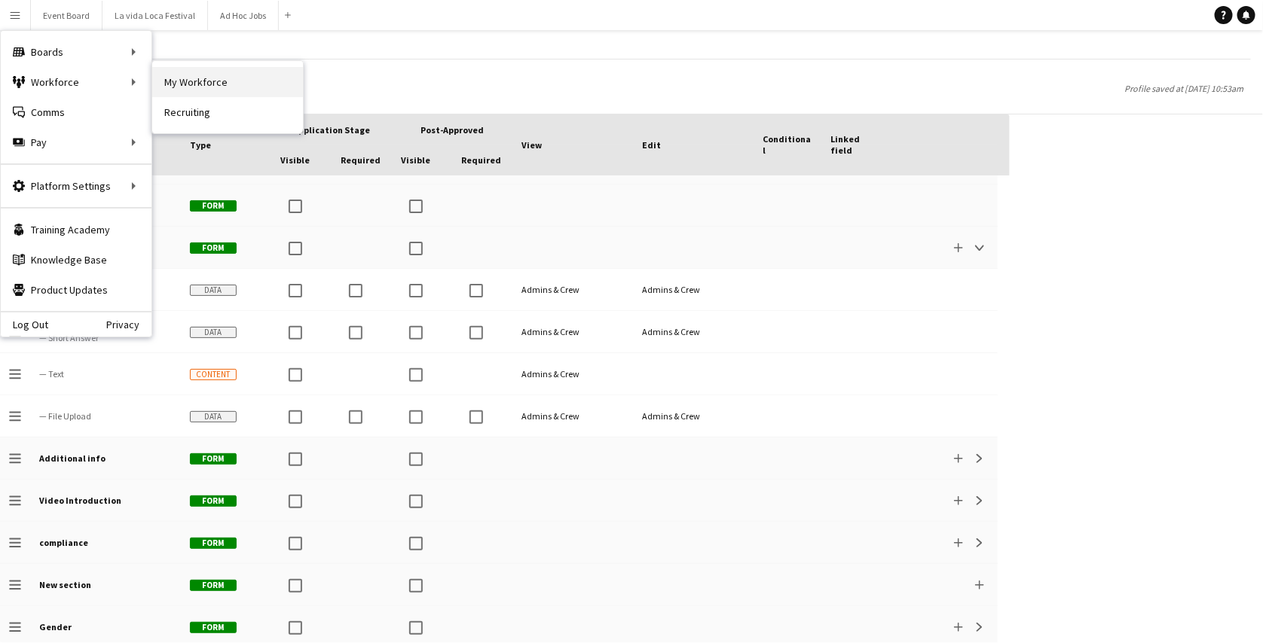
click at [177, 76] on link "My Workforce" at bounding box center [227, 82] width 151 height 30
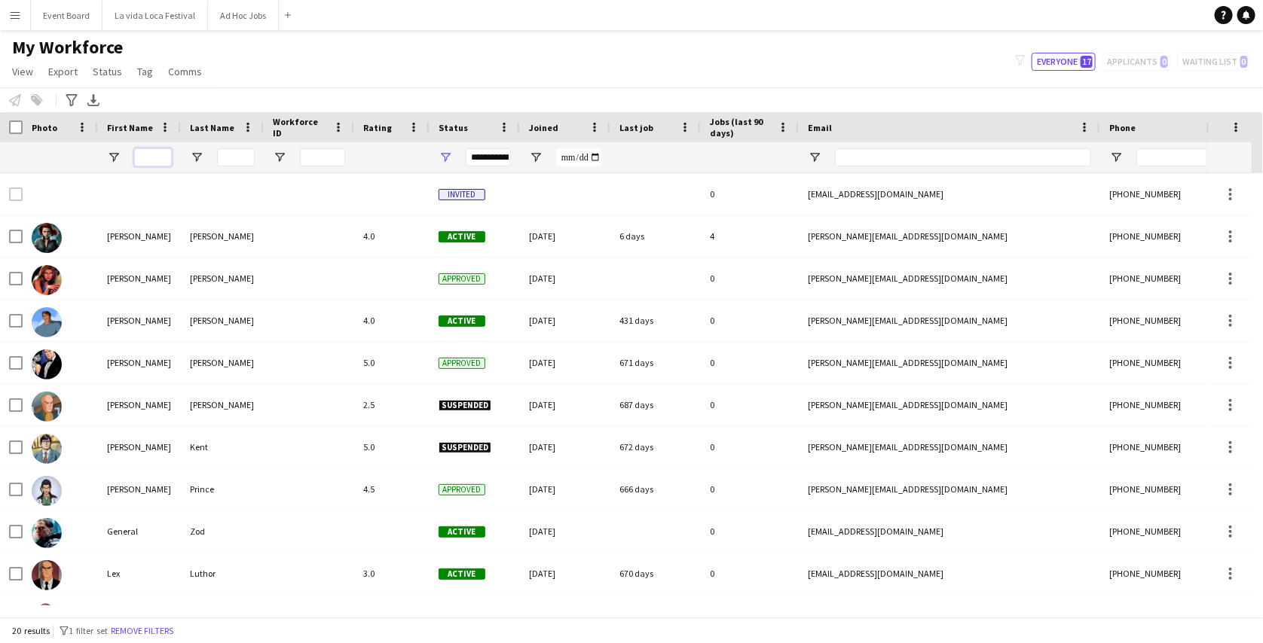
click at [151, 156] on input "First Name Filter Input" at bounding box center [153, 157] width 38 height 18
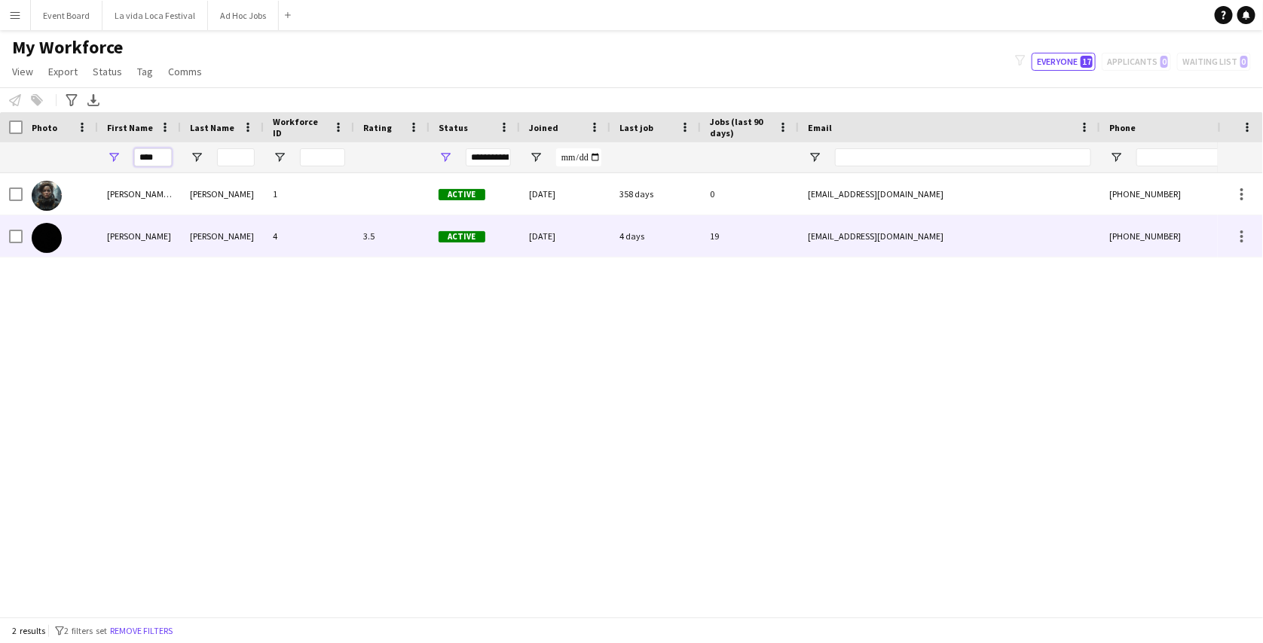
type input "****"
click at [292, 234] on div "4" at bounding box center [309, 235] width 90 height 41
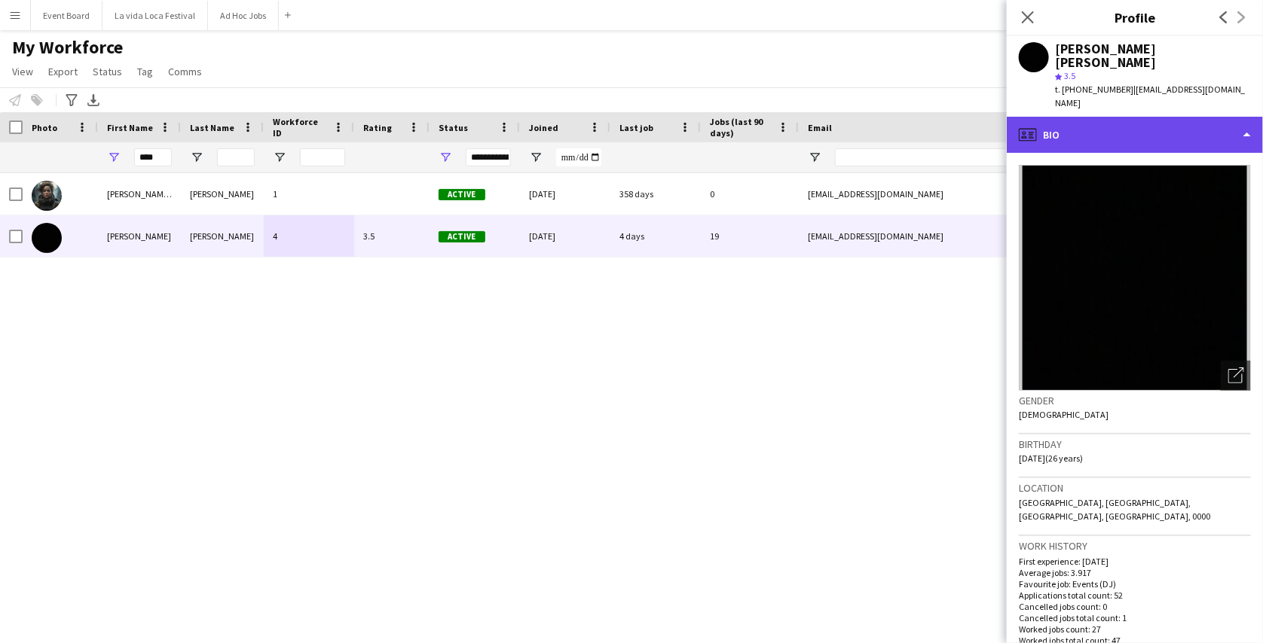
click at [1092, 117] on div "profile Bio" at bounding box center [1134, 135] width 256 height 36
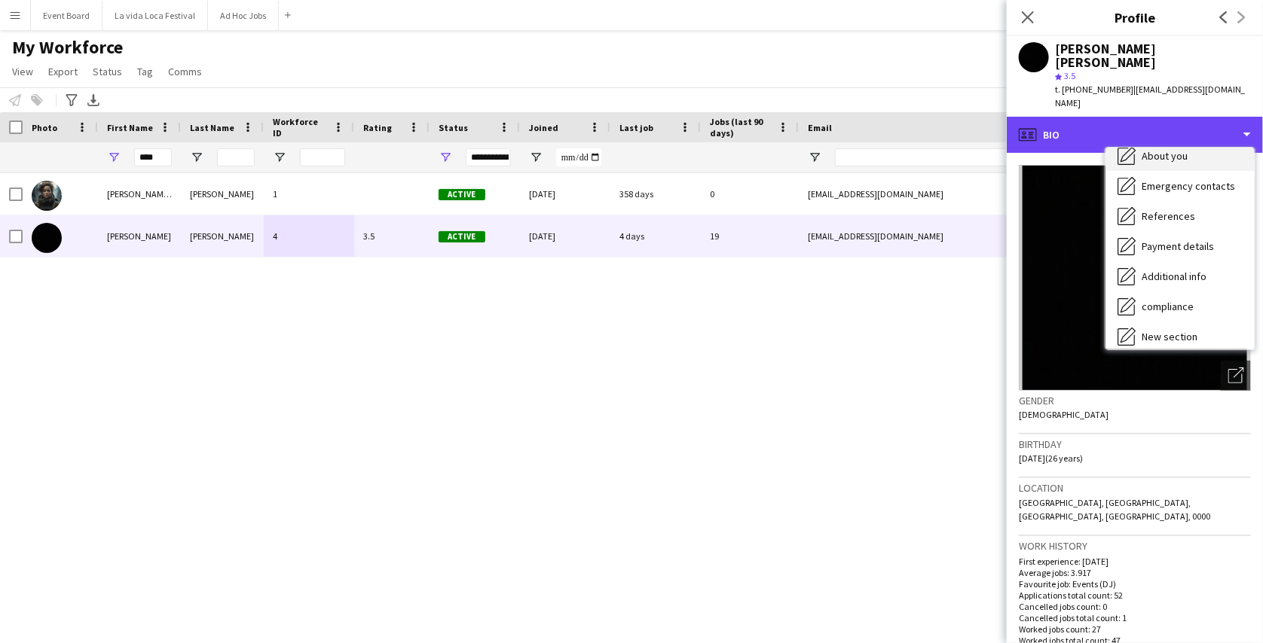
scroll to position [105, 0]
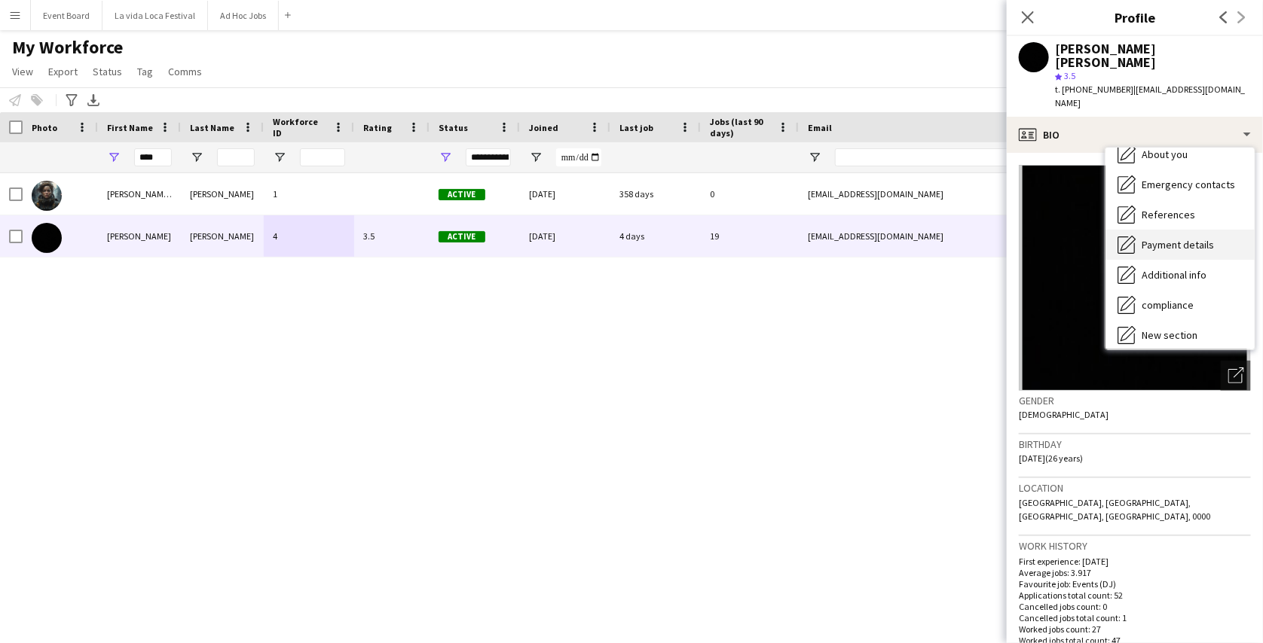
click at [1167, 230] on div "Payment details Payment details" at bounding box center [1179, 245] width 149 height 30
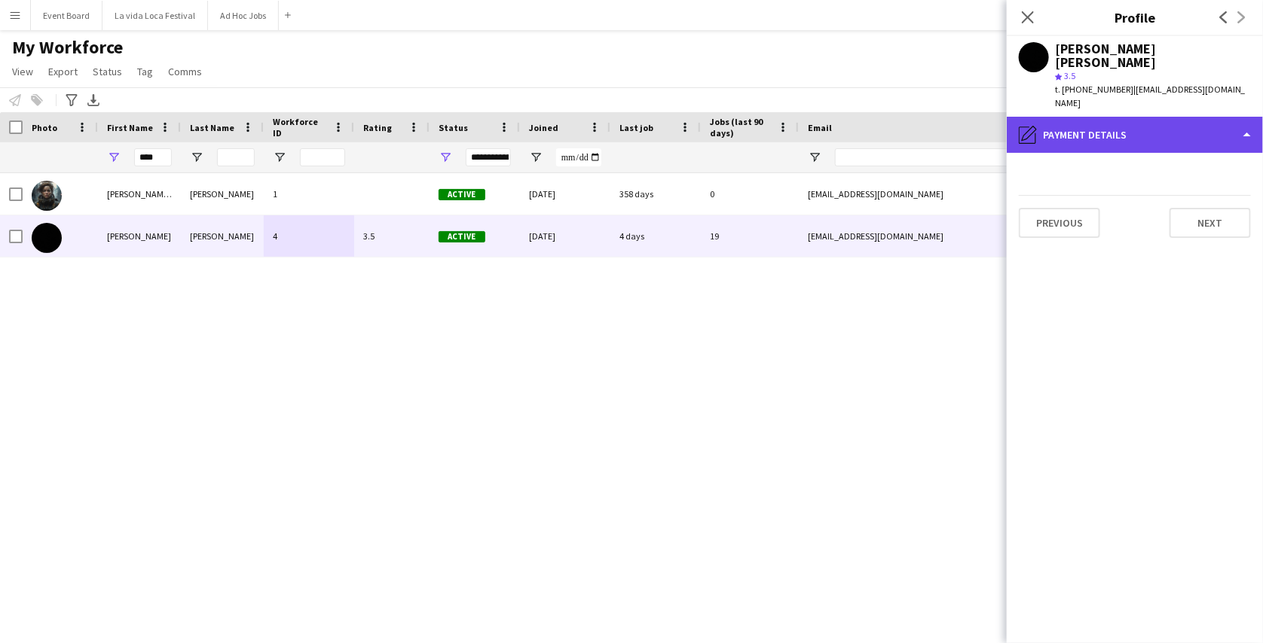
click at [1178, 117] on div "pencil4 Payment details" at bounding box center [1134, 135] width 256 height 36
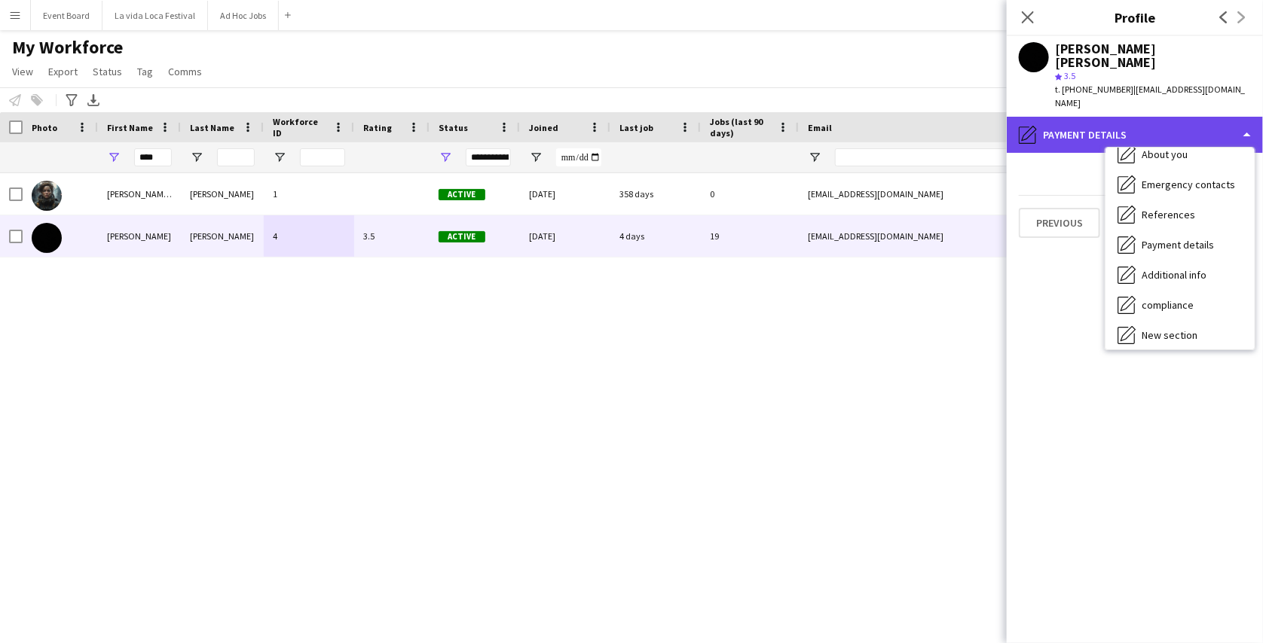
click at [1172, 117] on div "pencil4 Payment details" at bounding box center [1134, 135] width 256 height 36
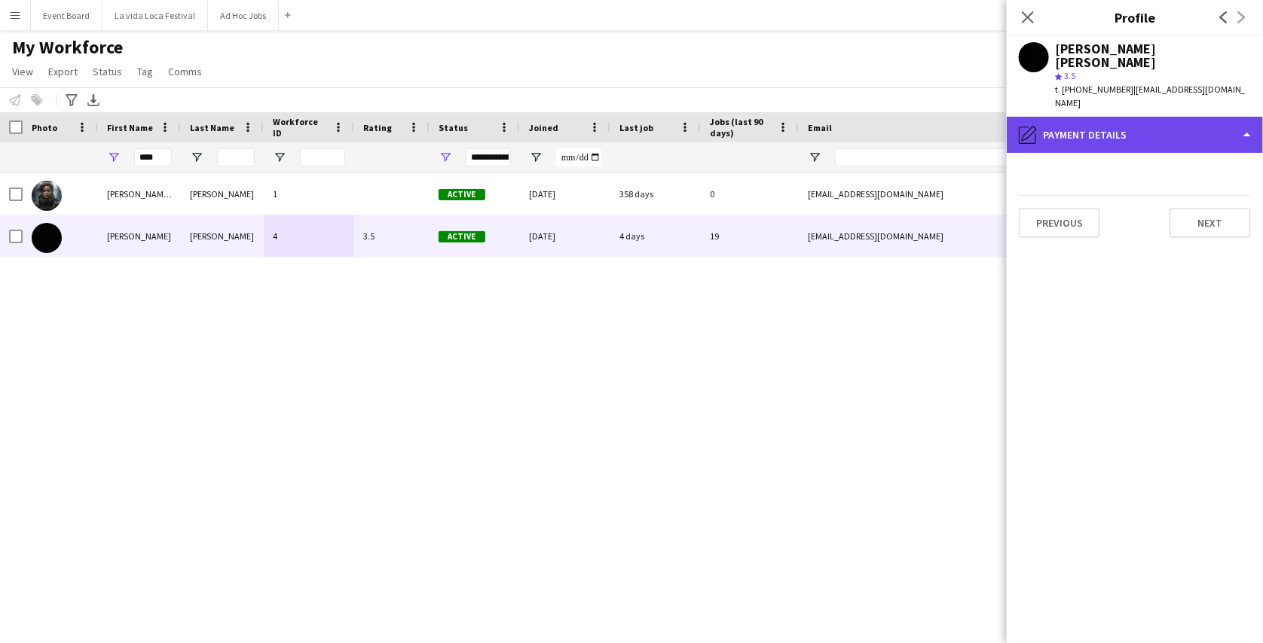
click at [1167, 117] on div "pencil4 Payment details" at bounding box center [1134, 135] width 256 height 36
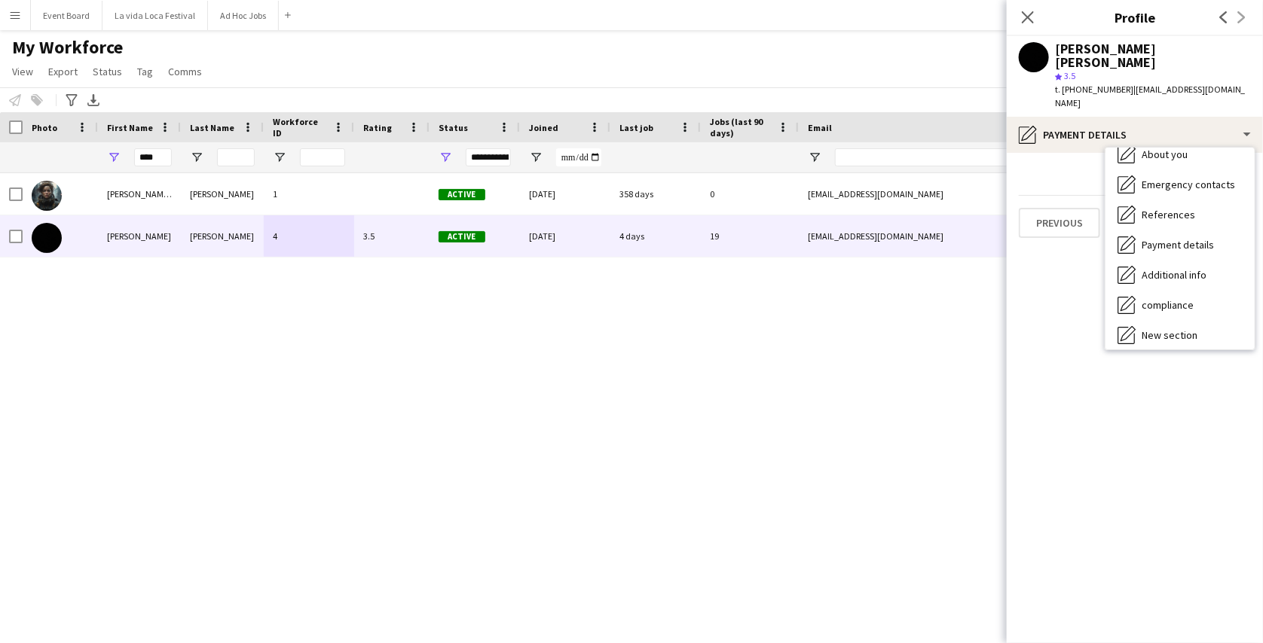
click at [11, 11] on app-icon "Menu" at bounding box center [15, 15] width 12 height 12
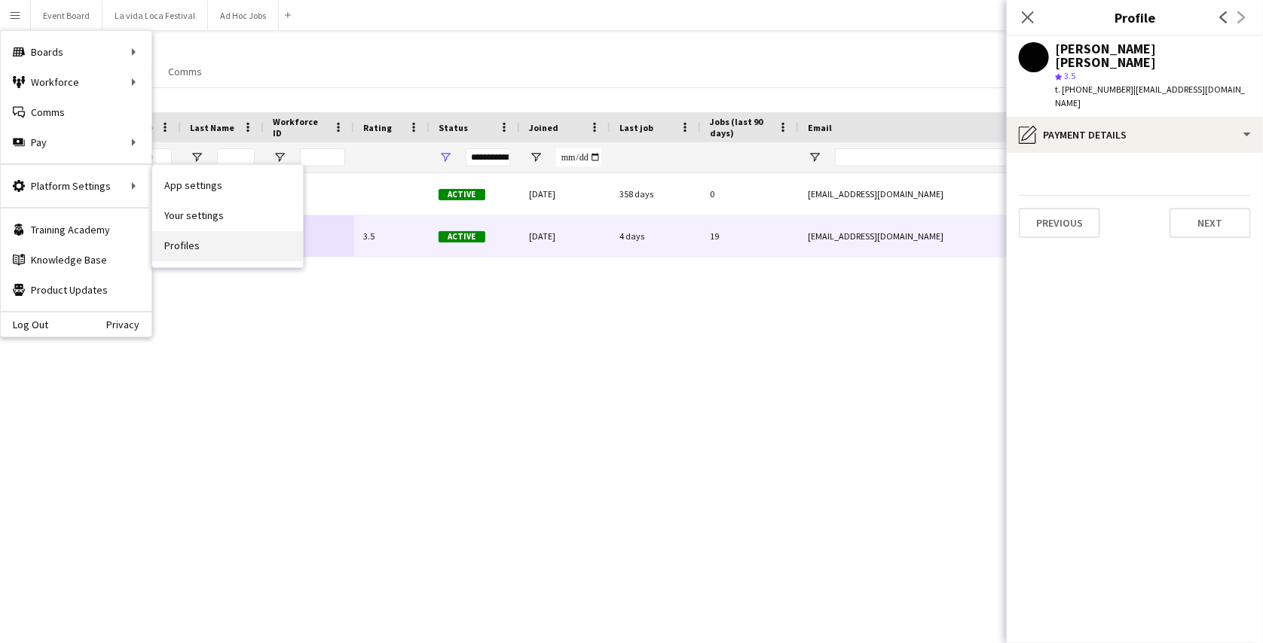
click at [199, 237] on link "Profiles" at bounding box center [227, 246] width 151 height 30
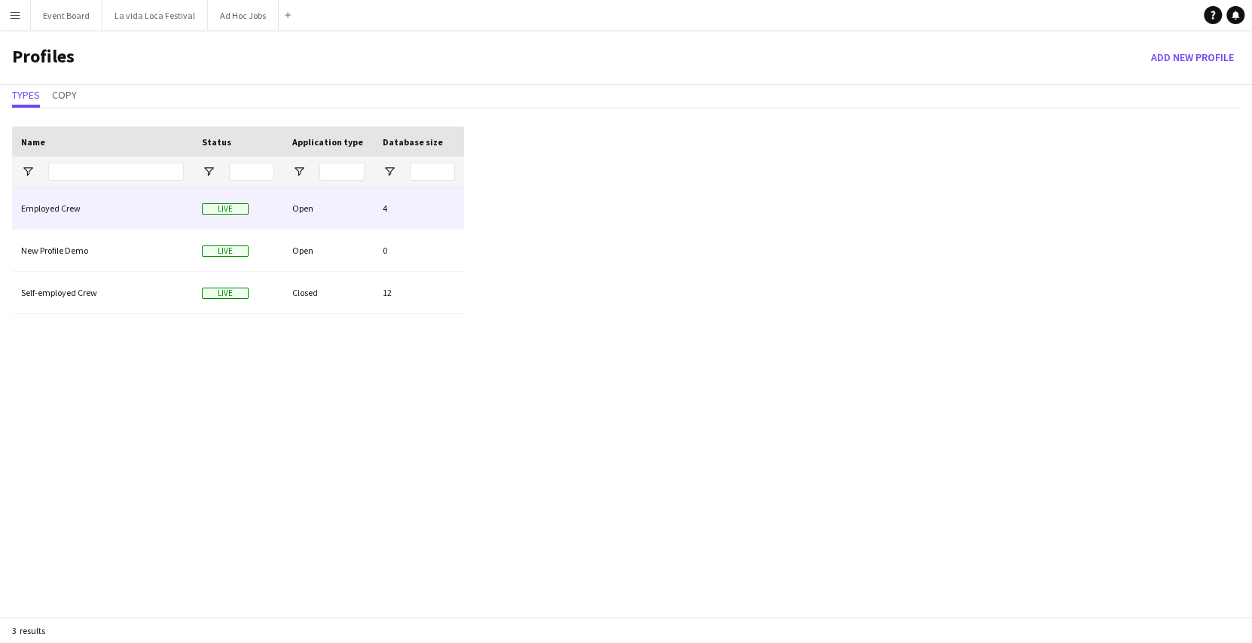
click at [151, 208] on div "Employed Crew" at bounding box center [102, 208] width 181 height 41
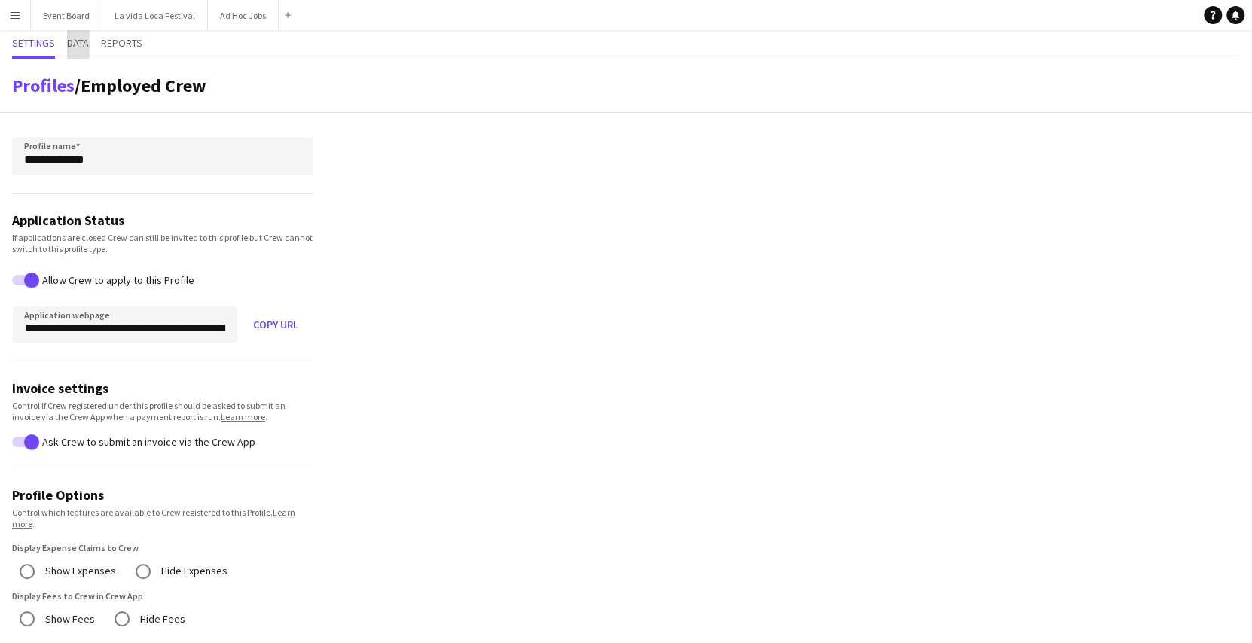
click at [84, 53] on span "Data" at bounding box center [78, 44] width 22 height 29
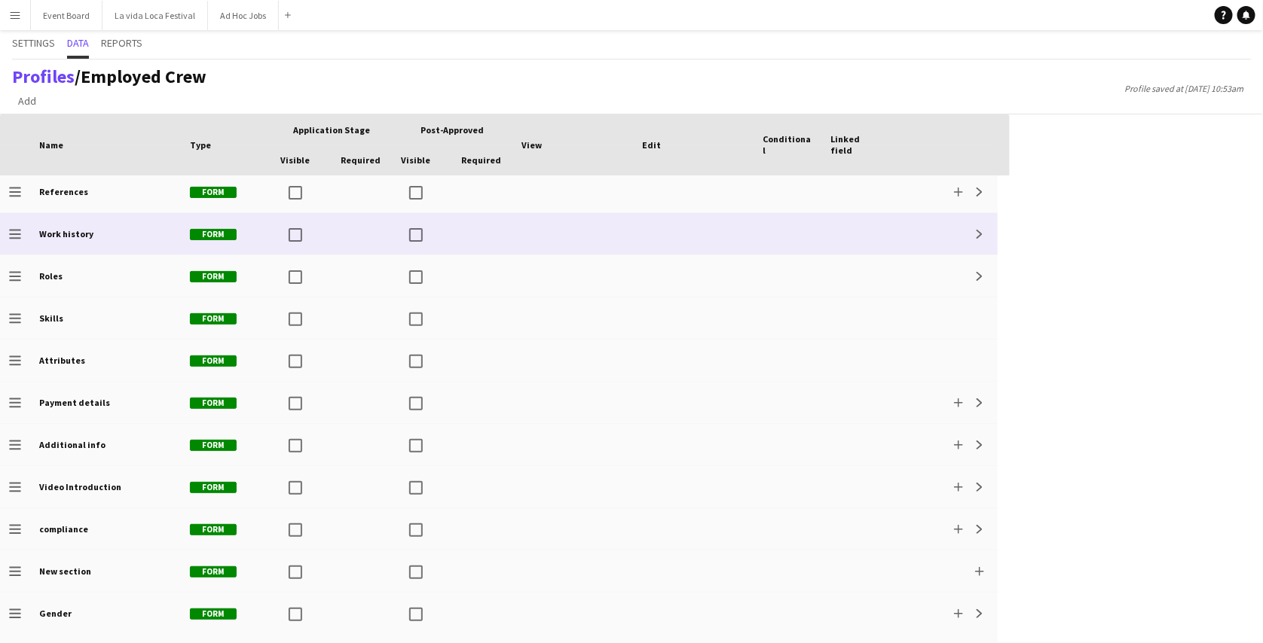
scroll to position [215, 0]
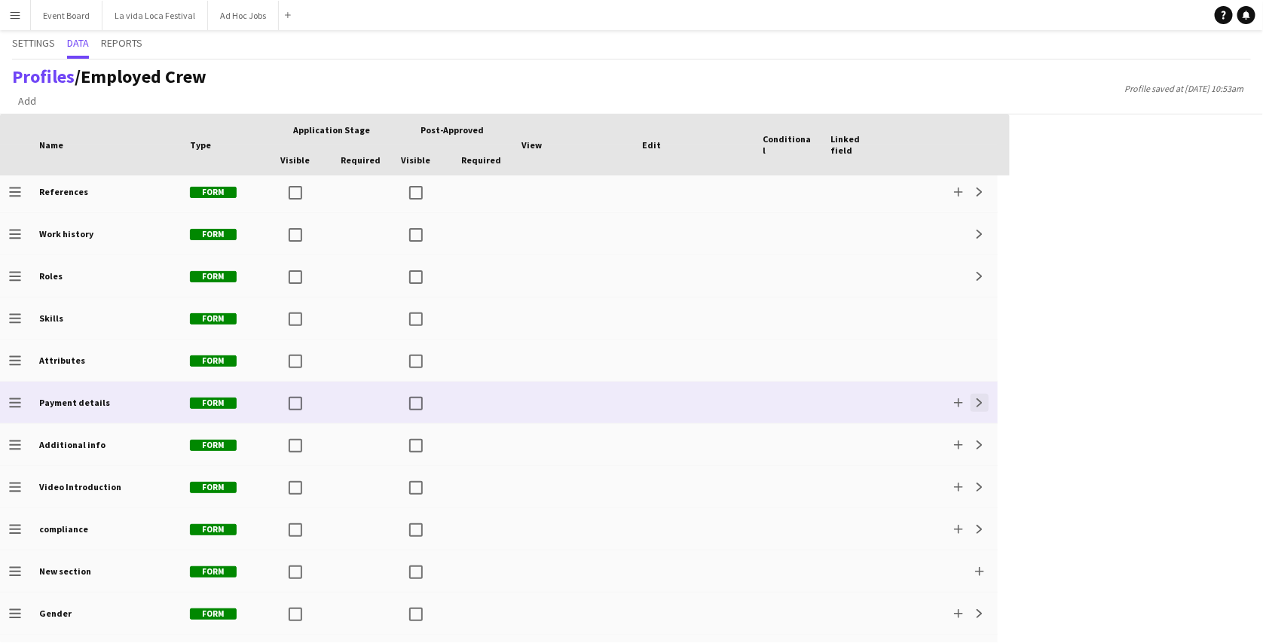
click at [975, 396] on button "Expand" at bounding box center [979, 403] width 18 height 18
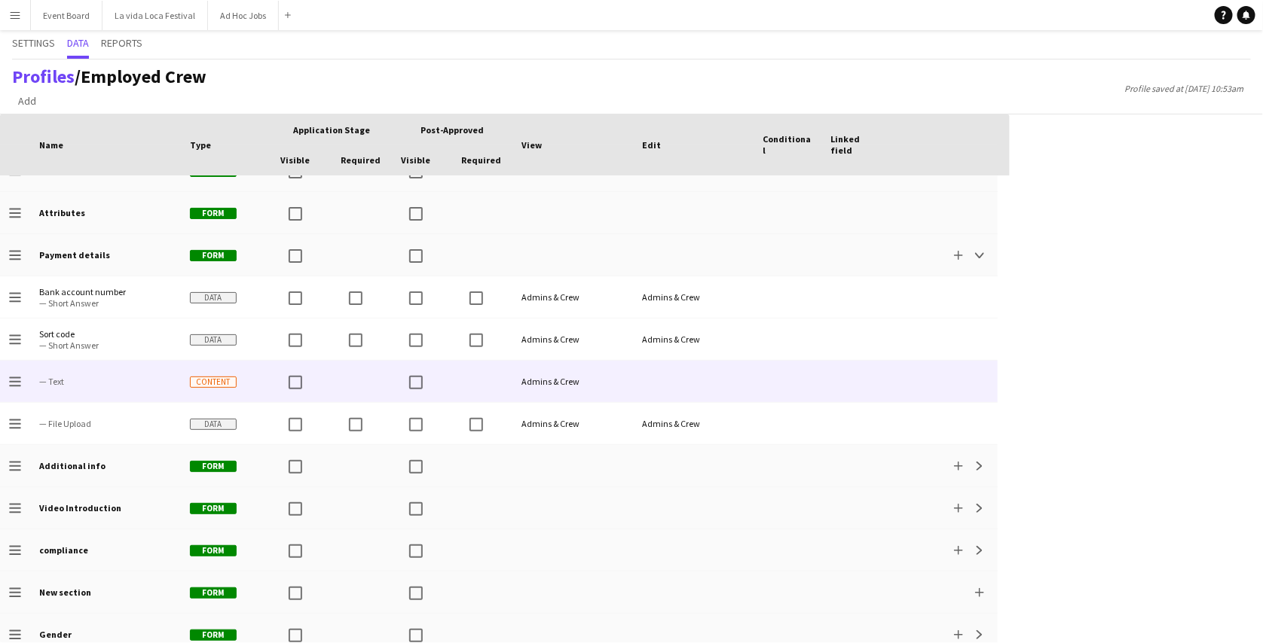
scroll to position [365, 0]
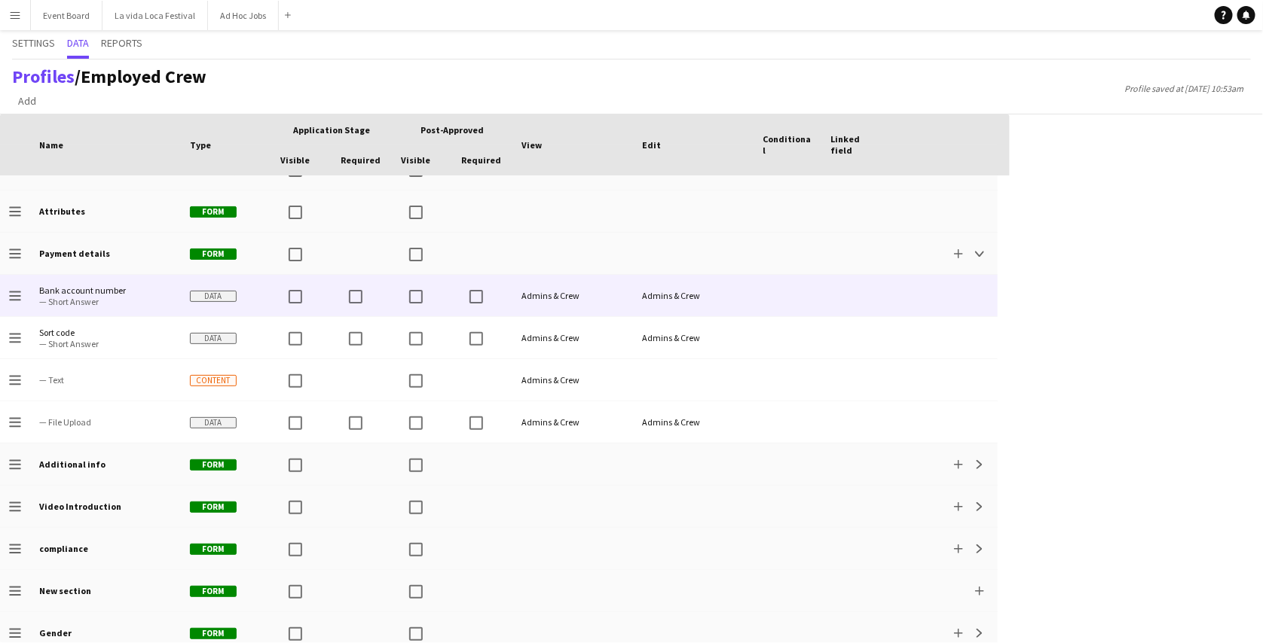
click at [582, 290] on div "Admins & Crew" at bounding box center [572, 295] width 121 height 41
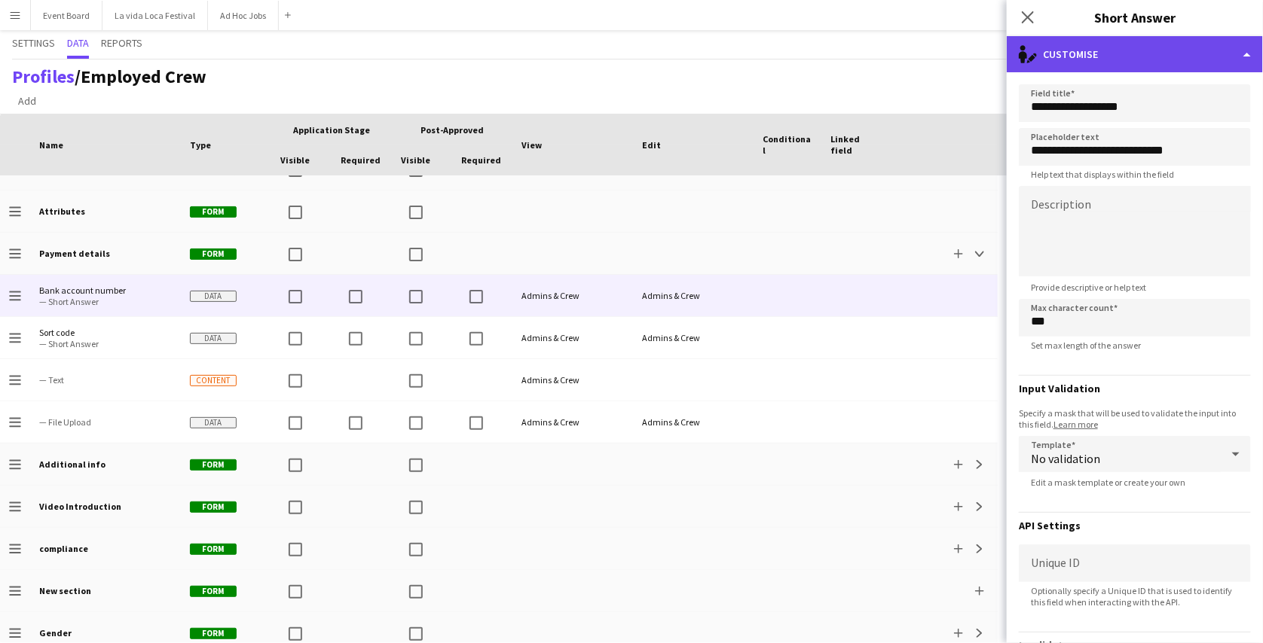
click at [1131, 58] on div "single-neutral-actions-edit-1 Customise" at bounding box center [1134, 54] width 256 height 36
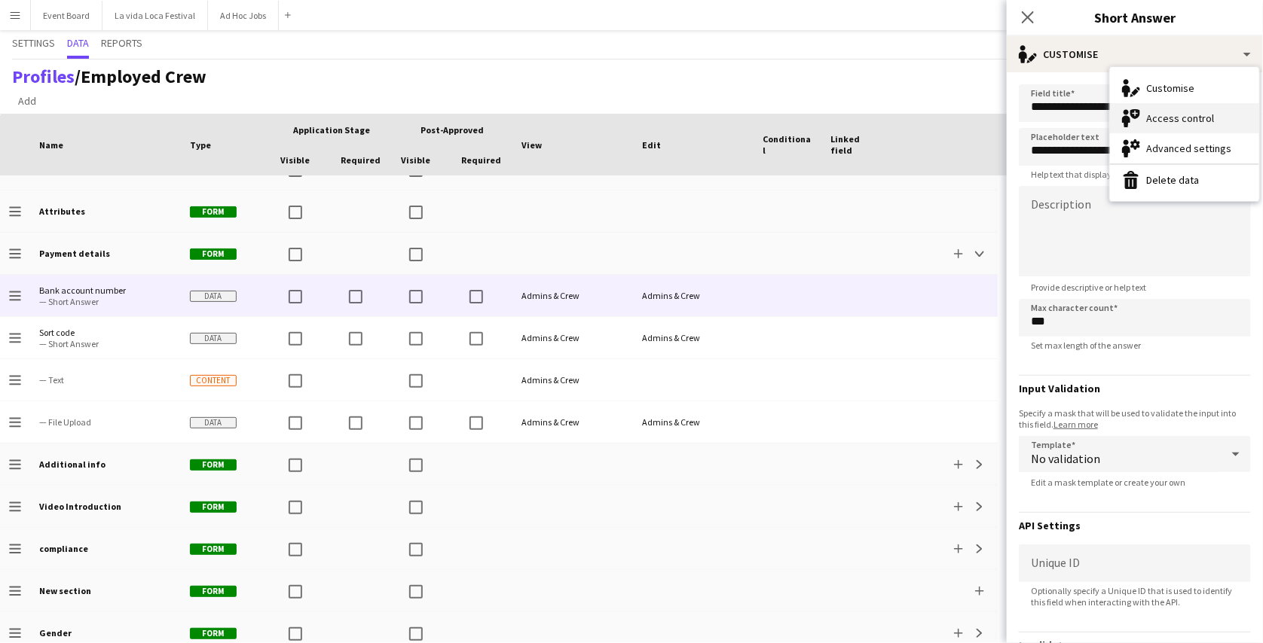
click at [1156, 113] on div "Access control Access control" at bounding box center [1184, 118] width 149 height 30
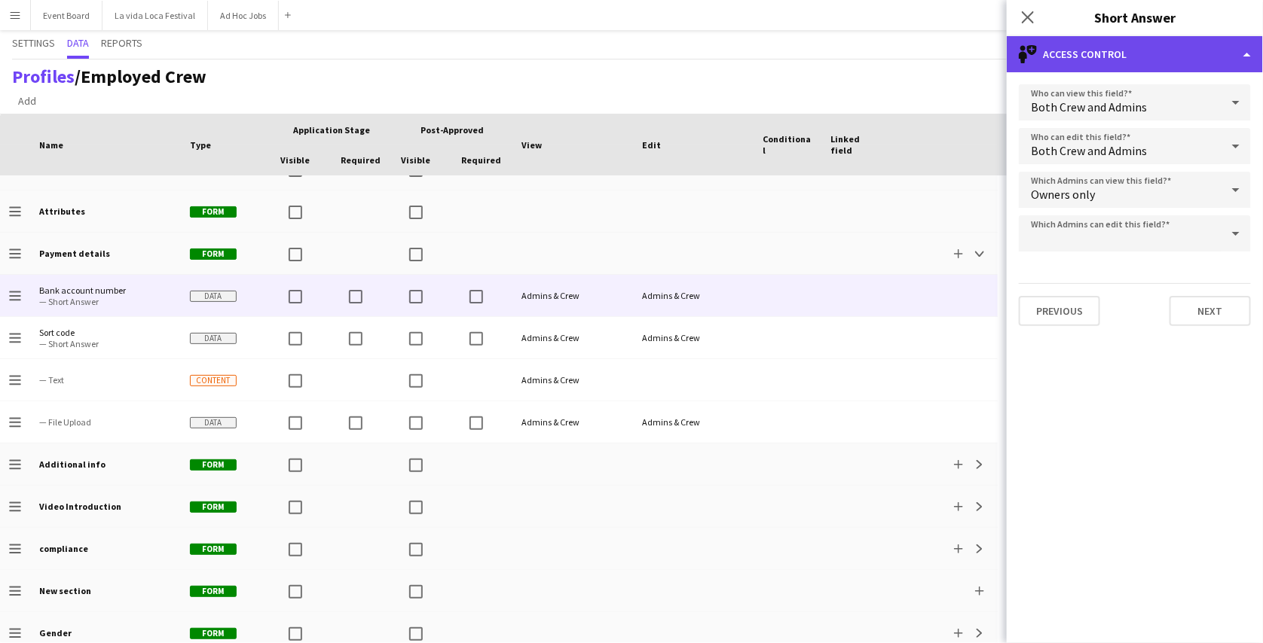
click at [1157, 57] on div "single-neutral-shield Access control" at bounding box center [1134, 54] width 256 height 36
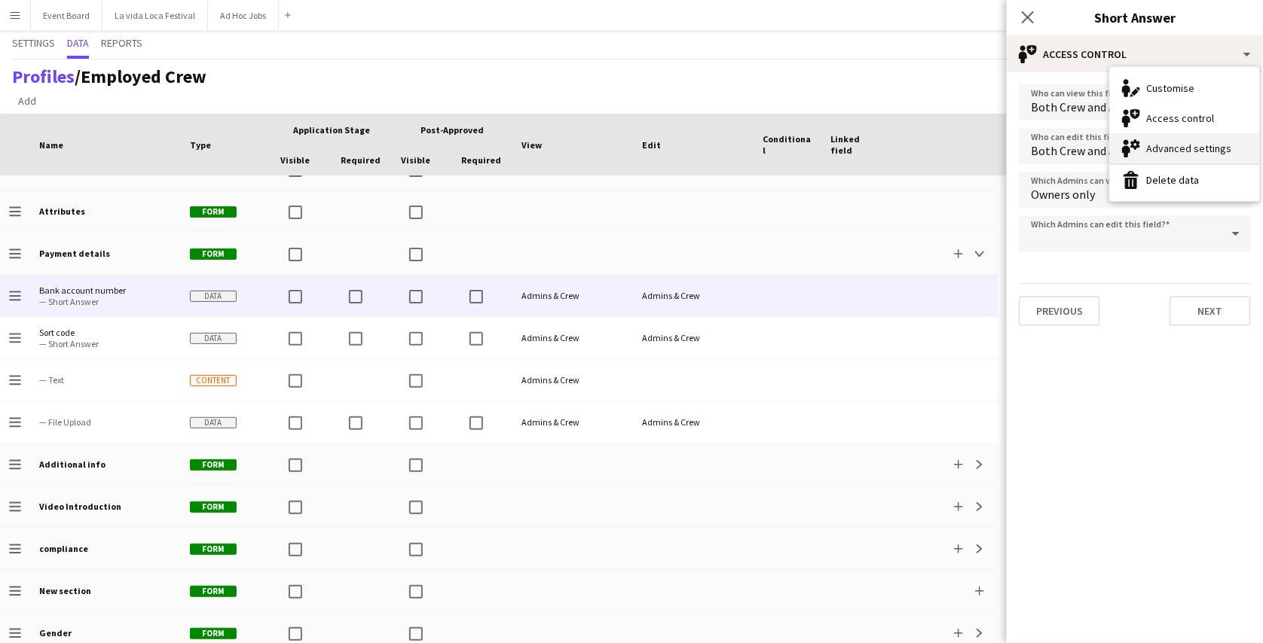
click at [1168, 151] on div "Advanced settings Advanced settings" at bounding box center [1184, 148] width 149 height 30
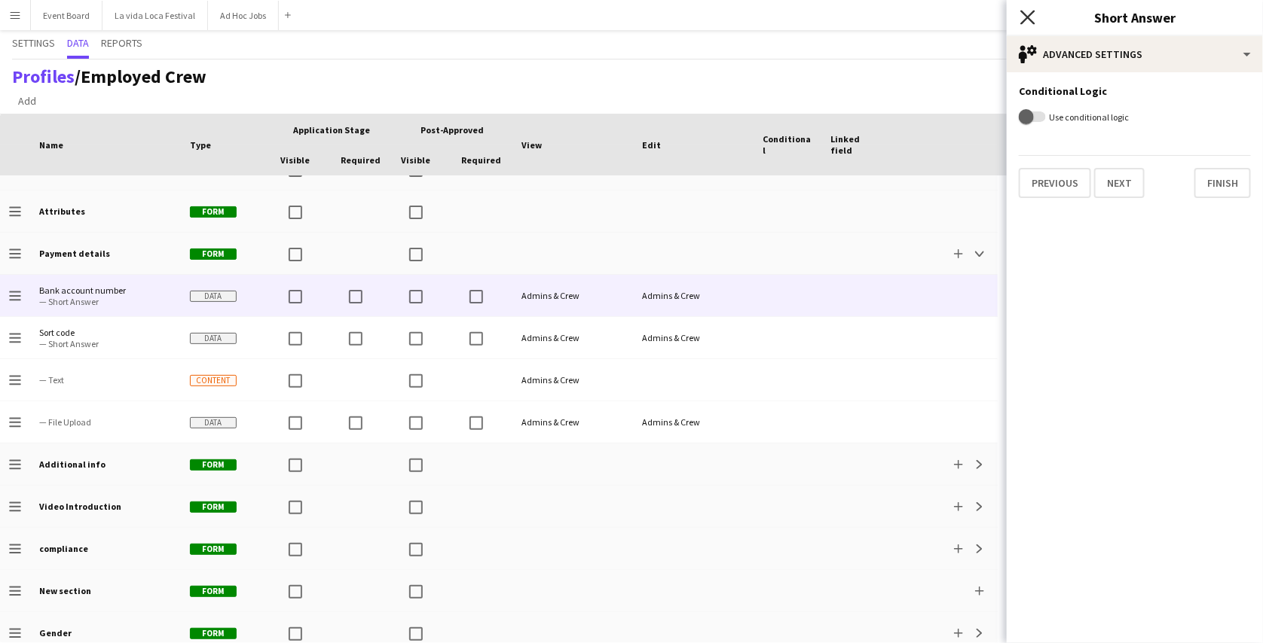
click at [1022, 17] on icon "Close pop-in" at bounding box center [1027, 17] width 14 height 14
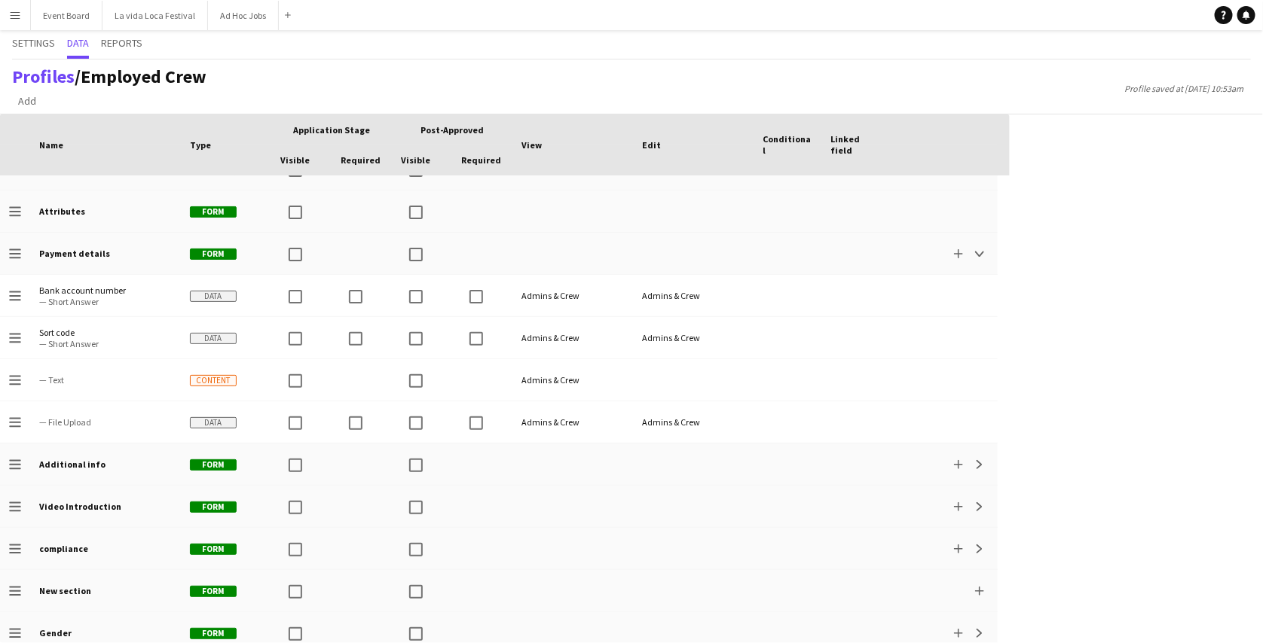
click at [20, 16] on app-icon "Menu" at bounding box center [15, 15] width 12 height 12
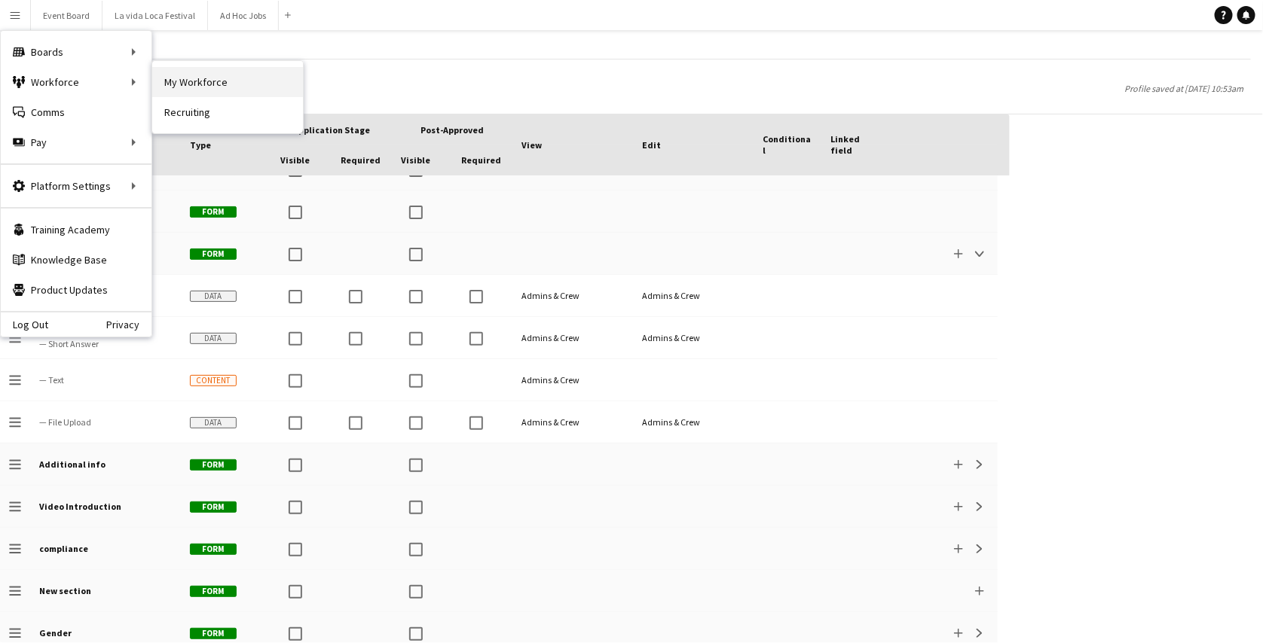
click at [180, 84] on link "My Workforce" at bounding box center [227, 82] width 151 height 30
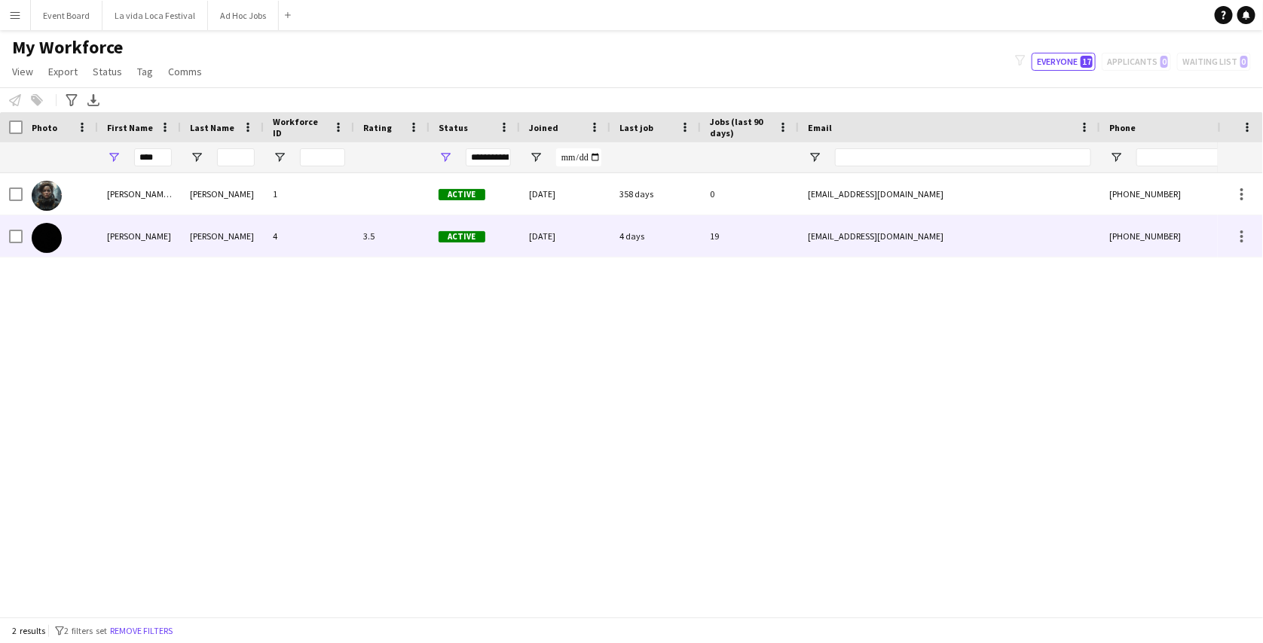
click at [417, 249] on div "3.5" at bounding box center [391, 235] width 75 height 41
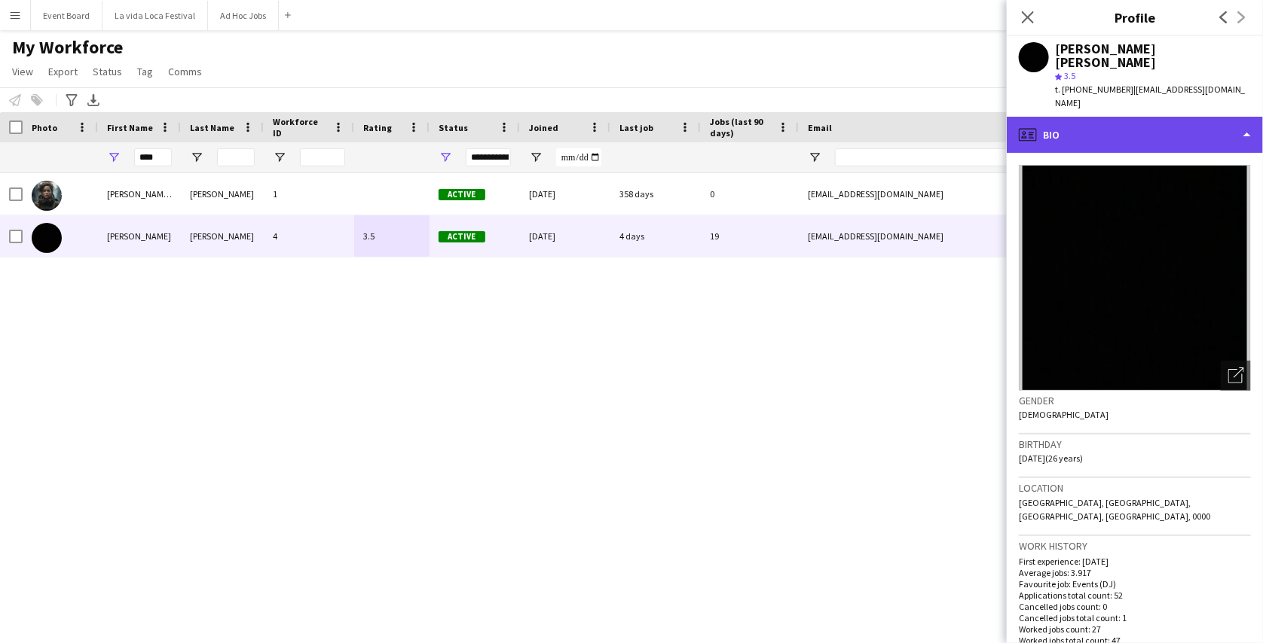
click at [1146, 117] on div "profile Bio" at bounding box center [1134, 135] width 256 height 36
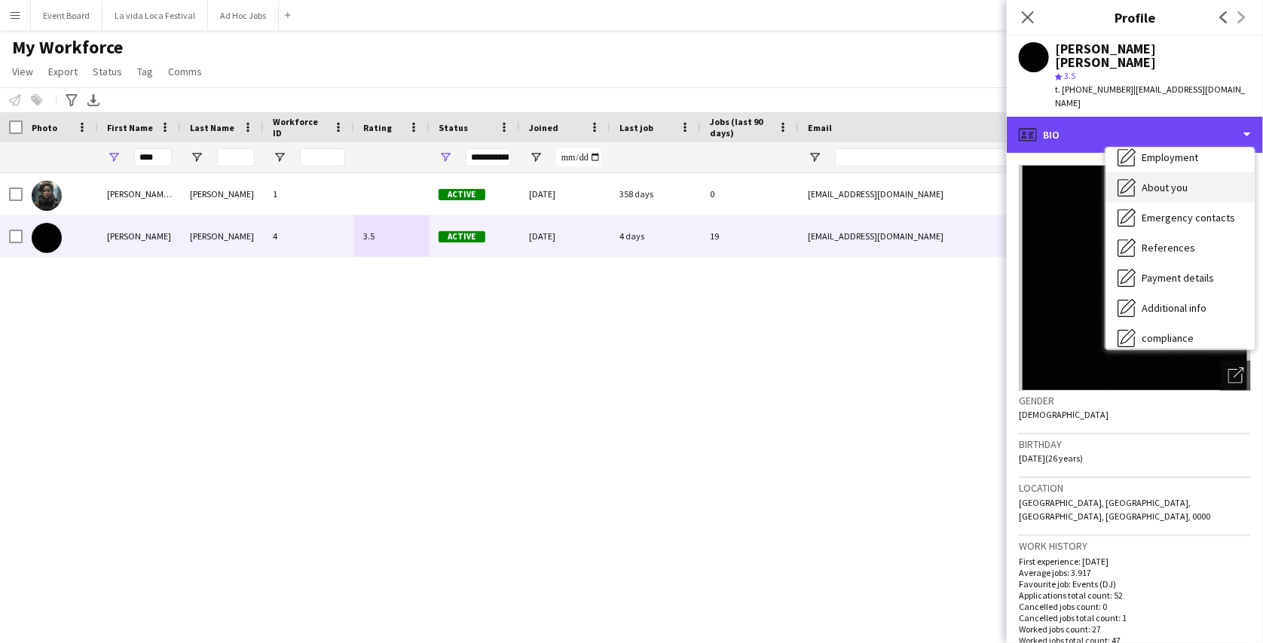
scroll to position [84, 0]
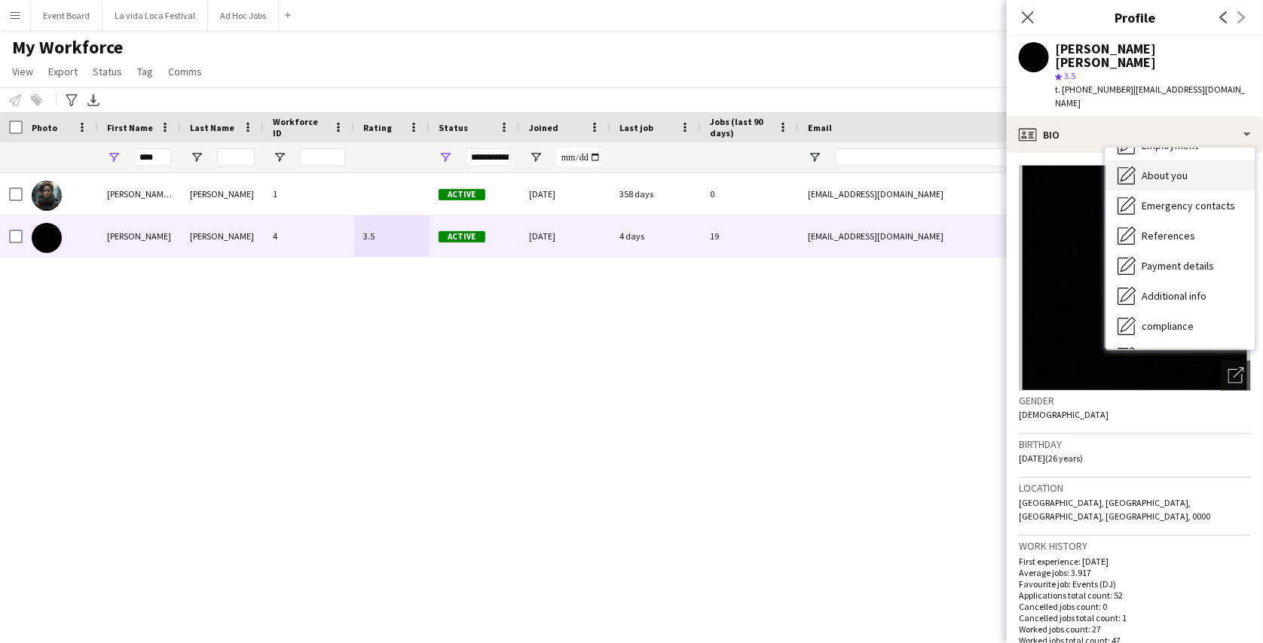
click at [1156, 259] on span "Payment details" at bounding box center [1177, 266] width 72 height 14
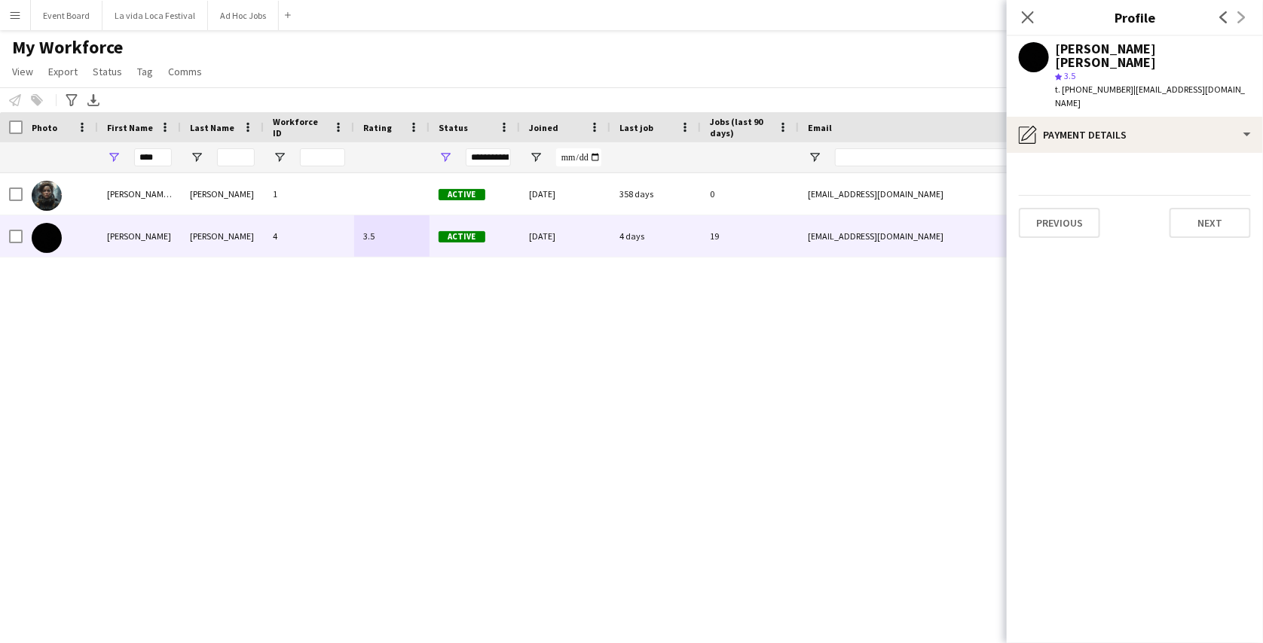
click at [8, 15] on button "Menu" at bounding box center [15, 15] width 30 height 30
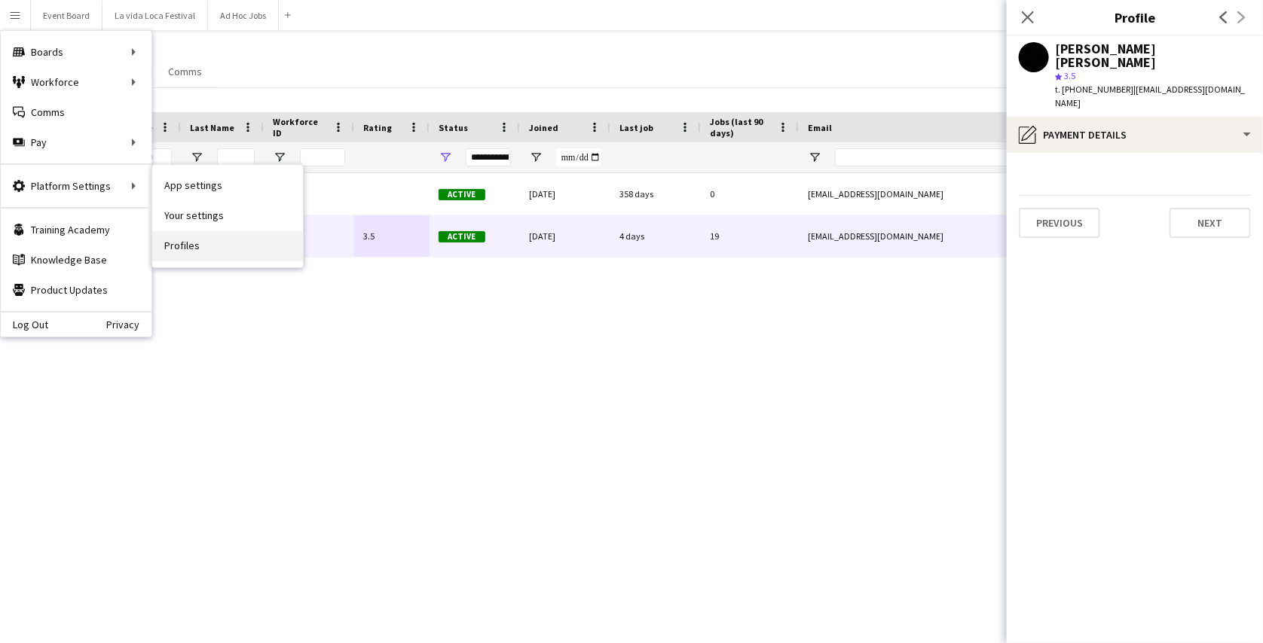
click at [182, 239] on link "Profiles" at bounding box center [227, 246] width 151 height 30
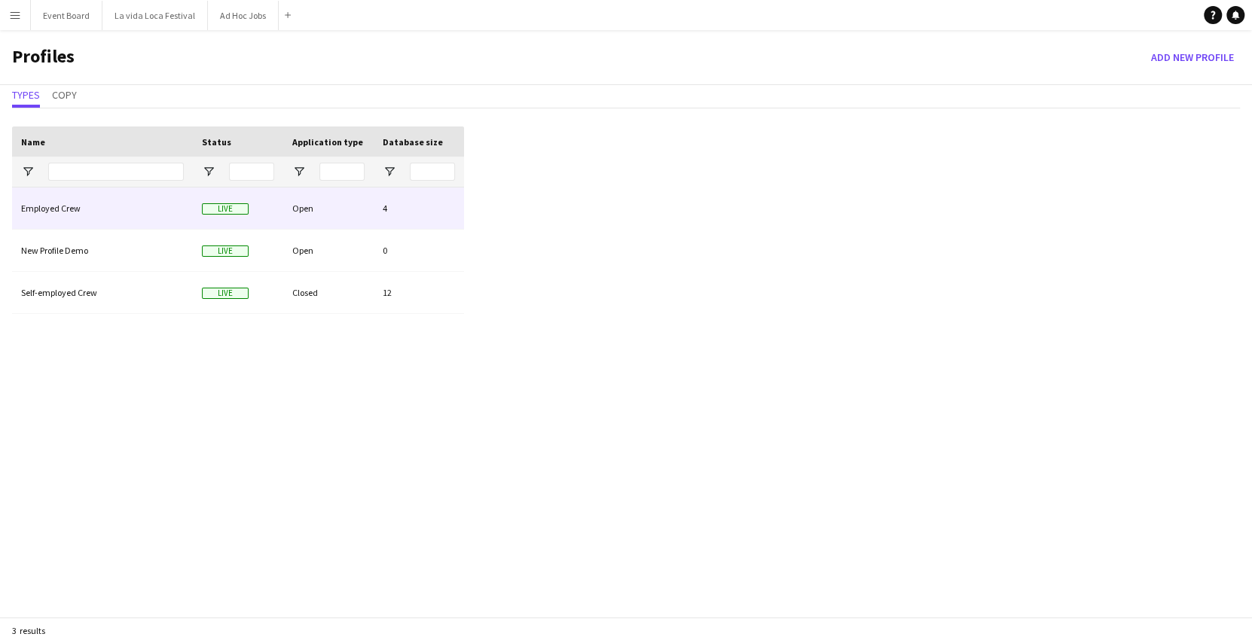
click at [100, 199] on div "Employed Crew" at bounding box center [102, 208] width 181 height 41
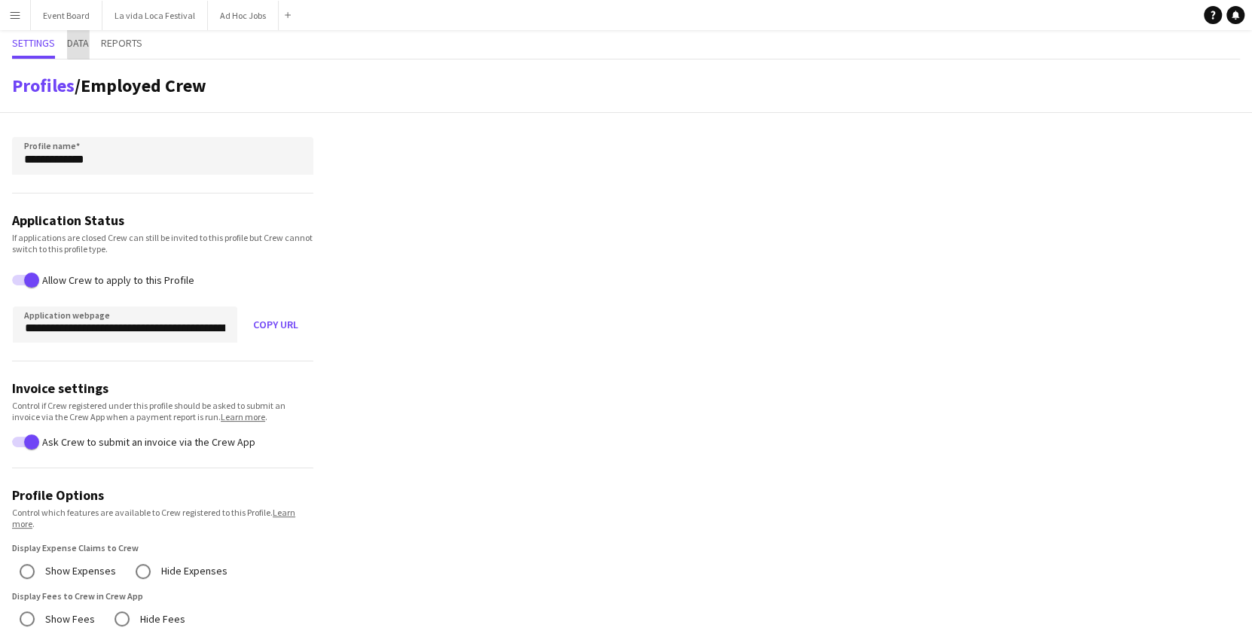
click at [81, 32] on span "Data" at bounding box center [78, 44] width 22 height 29
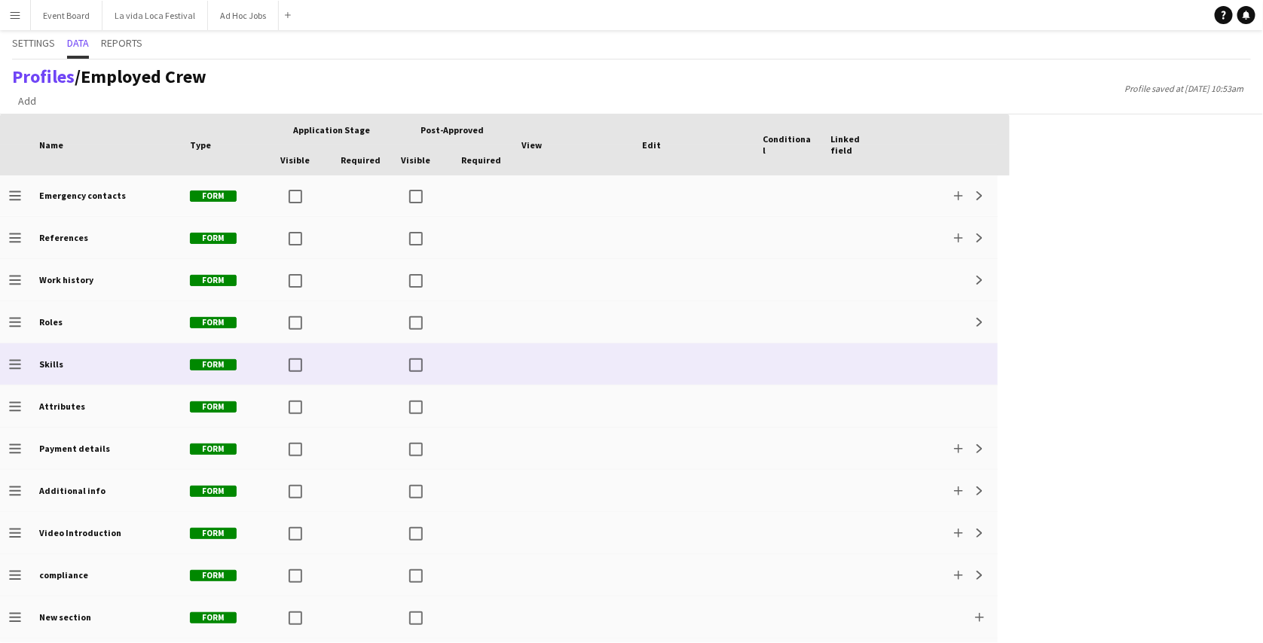
scroll to position [170, 0]
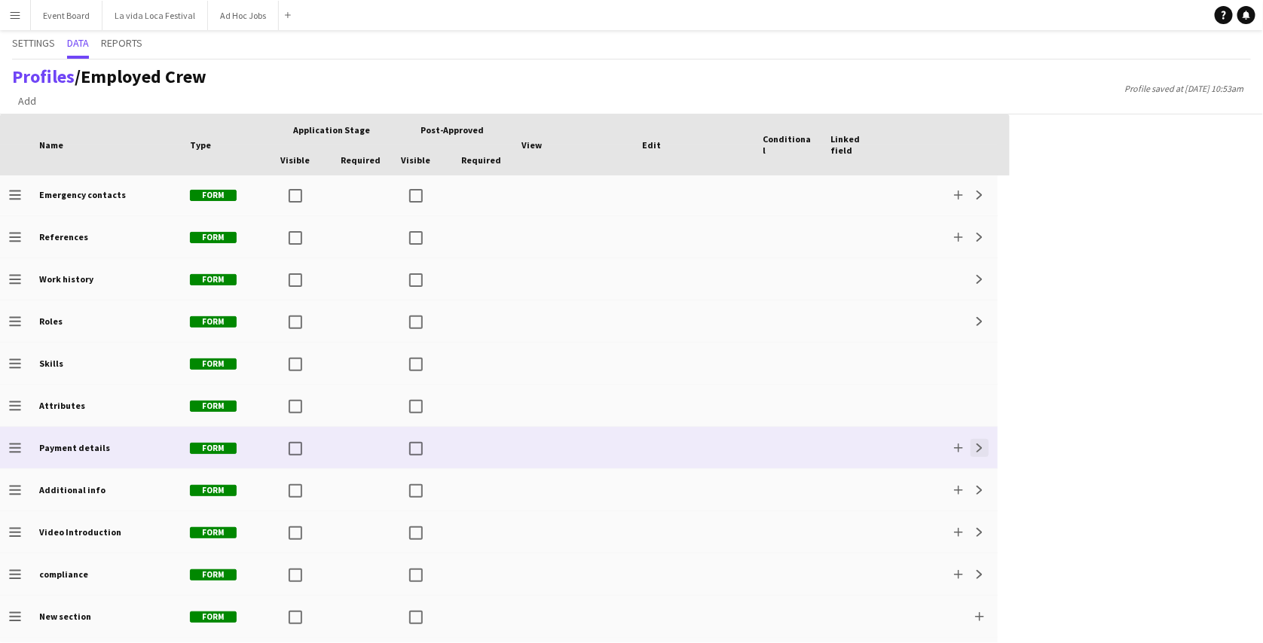
click at [976, 450] on app-icon "Expand" at bounding box center [979, 448] width 9 height 9
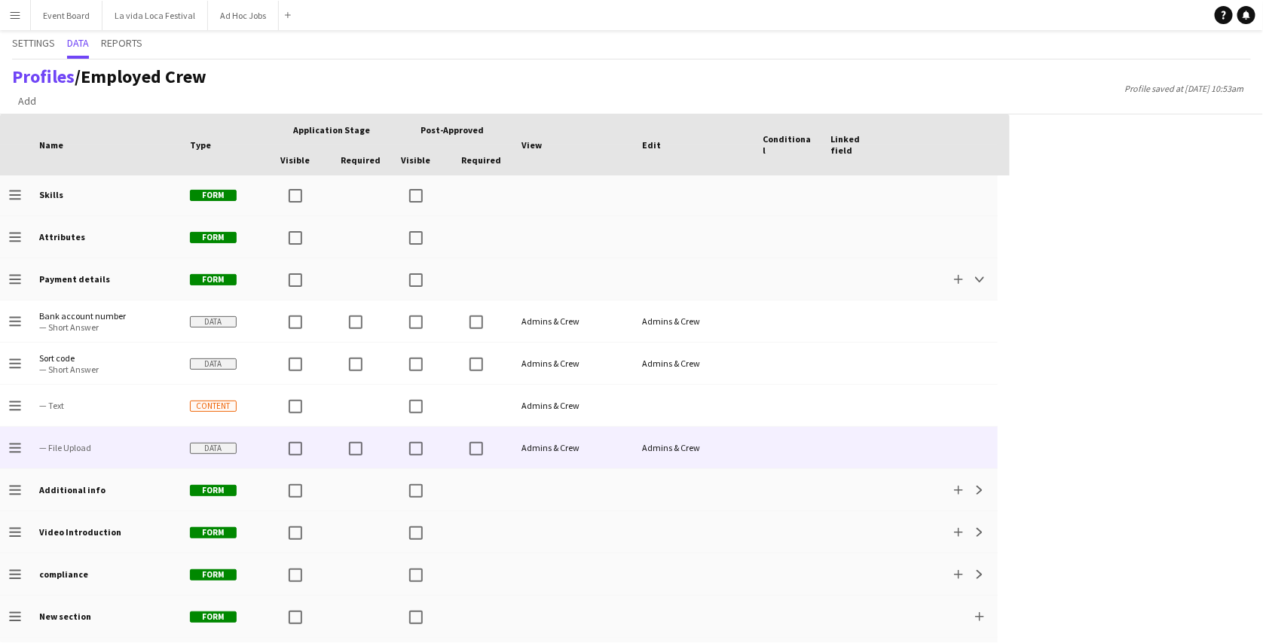
scroll to position [350, 0]
